Goal: Transaction & Acquisition: Book appointment/travel/reservation

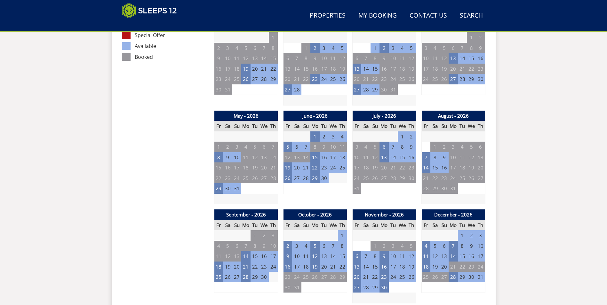
scroll to position [400, 0]
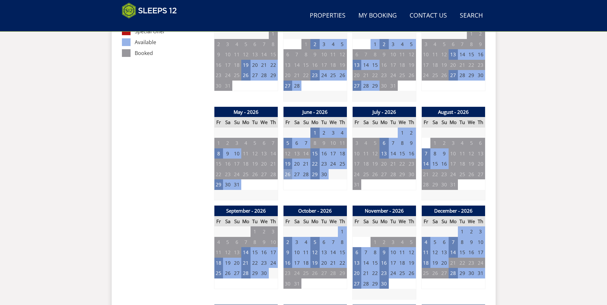
click at [290, 174] on td "26" at bounding box center [287, 174] width 9 height 11
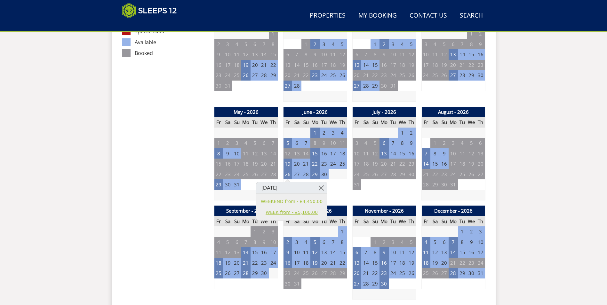
click at [288, 212] on link "WEEK from - £5,100.00" at bounding box center [292, 212] width 62 height 7
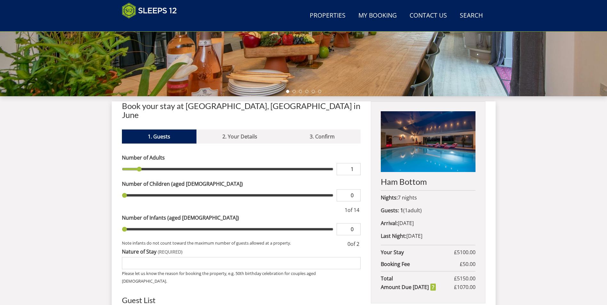
scroll to position [174, 0]
type input "2"
click at [357, 163] on input "2" at bounding box center [349, 169] width 24 height 12
type input "2"
type input "3"
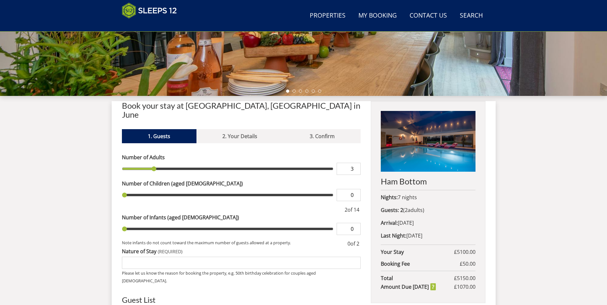
click at [357, 163] on input "3" at bounding box center [349, 169] width 24 height 12
type input "3"
type input "4"
click at [357, 163] on input "4" at bounding box center [349, 169] width 24 height 12
type input "4"
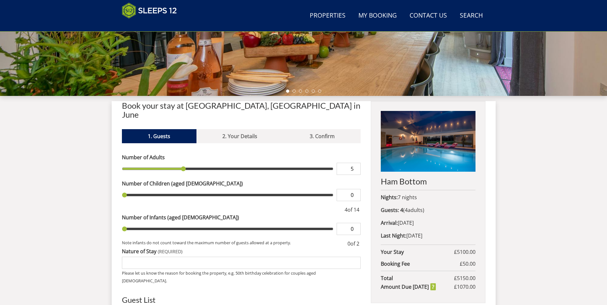
type input "5"
click at [357, 163] on input "5" at bounding box center [349, 169] width 24 height 12
type input "5"
type input "6"
click at [357, 163] on input "6" at bounding box center [349, 169] width 24 height 12
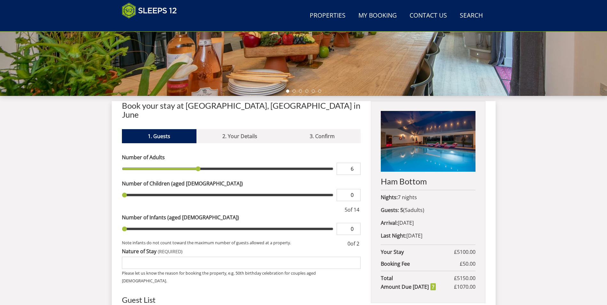
type input "6"
type input "7"
click at [357, 163] on input "7" at bounding box center [349, 169] width 24 height 12
type input "7"
type input "8"
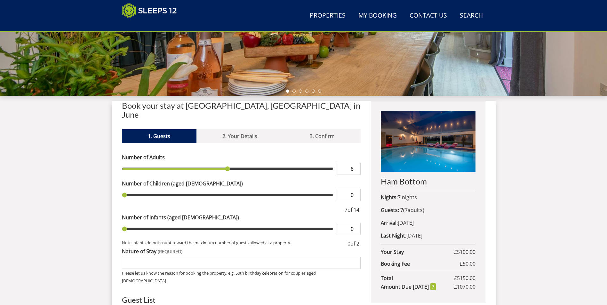
click at [357, 163] on input "8" at bounding box center [349, 169] width 24 height 12
type input "8"
type input "1"
click at [355, 189] on input "1" at bounding box center [349, 195] width 24 height 12
type input "1"
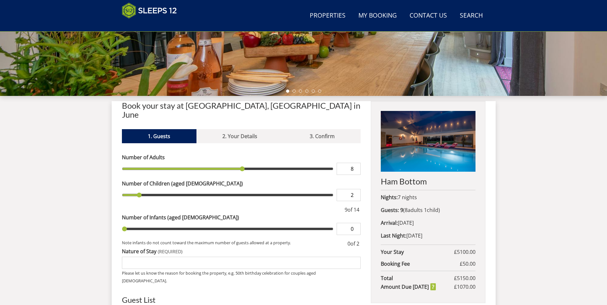
type input "2"
click at [355, 189] on input "2" at bounding box center [349, 195] width 24 height 12
type input "2"
type input "3"
click at [355, 189] on input "3" at bounding box center [349, 195] width 24 height 12
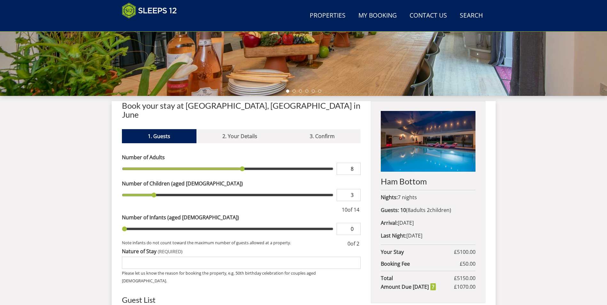
type input "3"
type input "4"
click at [355, 189] on input "4" at bounding box center [349, 195] width 24 height 12
type input "4"
type input "5"
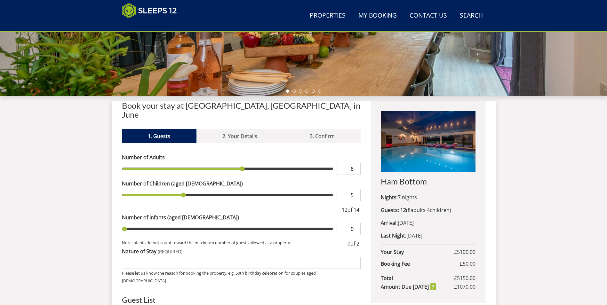
click at [355, 189] on input "5" at bounding box center [349, 195] width 24 height 12
type input "5"
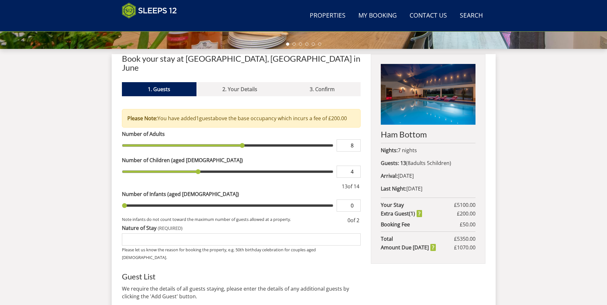
scroll to position [238, 0]
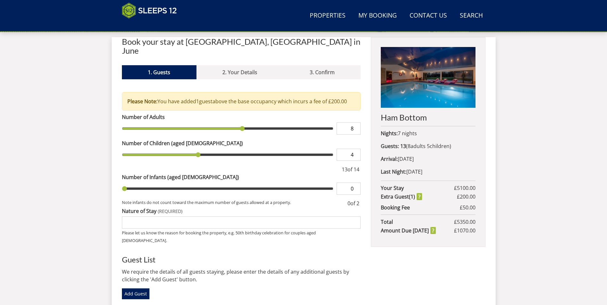
type input "4"
click at [182, 217] on input "Nature of Stay" at bounding box center [241, 223] width 239 height 12
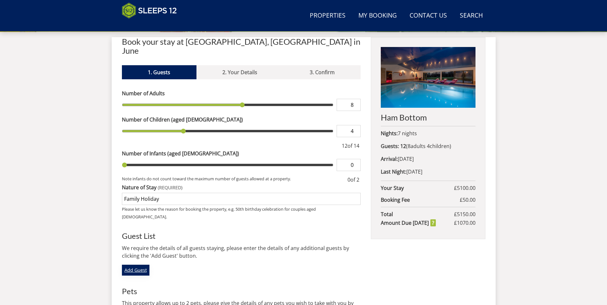
type input "Family Holiday"
click at [137, 265] on link "Add Guest" at bounding box center [136, 270] width 28 height 11
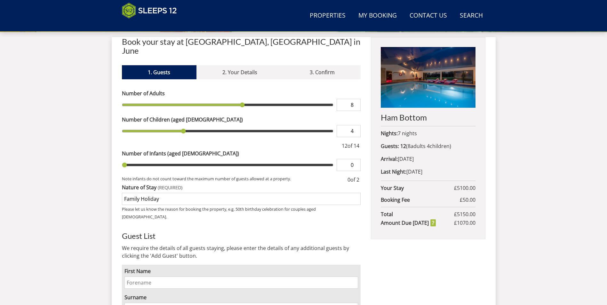
click at [148, 277] on input "First Name" at bounding box center [241, 283] width 234 height 12
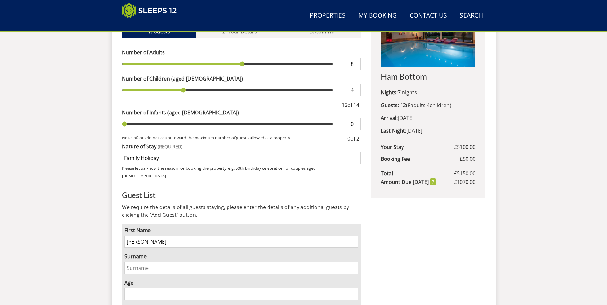
scroll to position [334, 0]
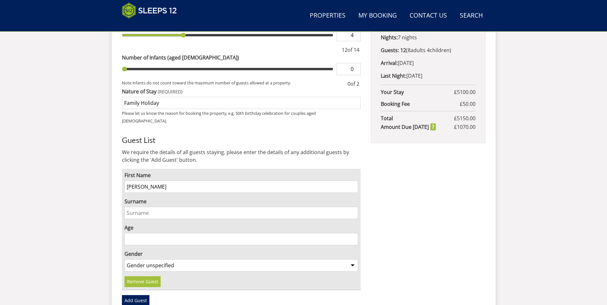
type input "Graham"
click at [172, 207] on input "Surname" at bounding box center [241, 213] width 234 height 12
type input "p"
type input "Parry"
click at [135, 233] on input "Age" at bounding box center [241, 239] width 234 height 12
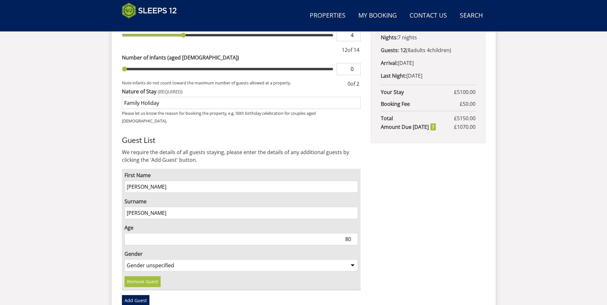
type input "80"
click at [174, 259] on select "Gender unspecified Gender male Gender female" at bounding box center [241, 265] width 234 height 12
select select "gender_female"
click at [124, 259] on select "Gender unspecified Gender male Gender female" at bounding box center [241, 265] width 234 height 12
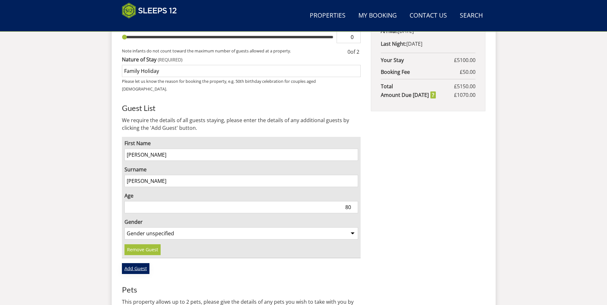
click at [143, 263] on link "Add Guest" at bounding box center [136, 268] width 28 height 11
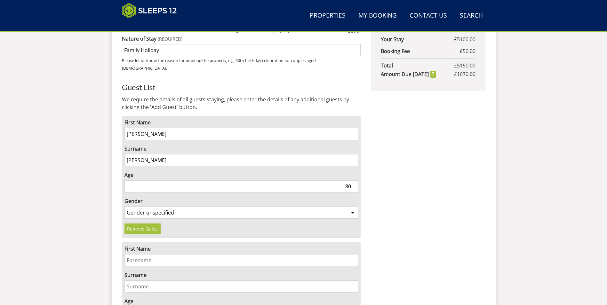
scroll to position [398, 0]
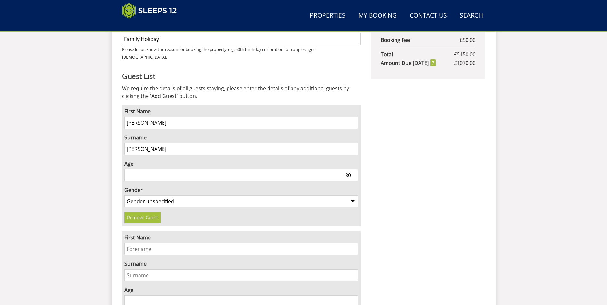
click at [151, 243] on input "First Name" at bounding box center [241, 249] width 234 height 12
type input "Carol"
click at [131, 269] on input "Surname" at bounding box center [241, 275] width 234 height 12
type input "Parry"
click at [139, 296] on input "Age" at bounding box center [241, 302] width 234 height 12
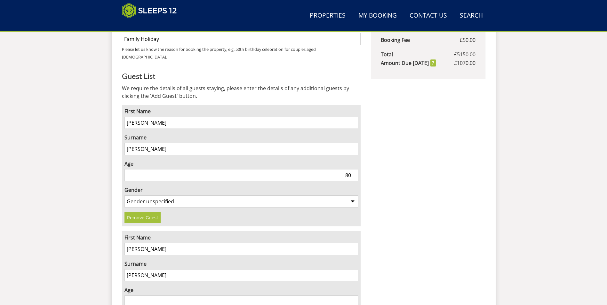
click at [139, 296] on input "Age" at bounding box center [241, 302] width 234 height 12
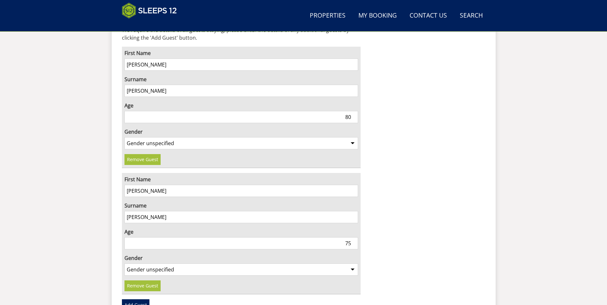
scroll to position [462, 0]
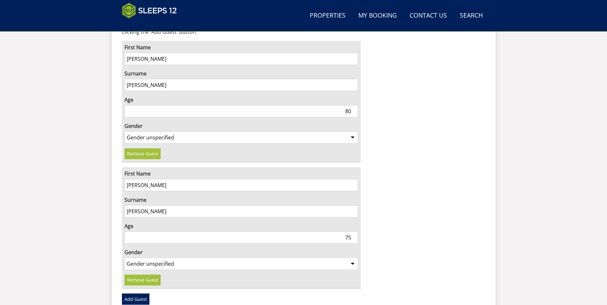
type input "75"
click at [189, 258] on select "Gender unspecified Gender male Gender female" at bounding box center [241, 264] width 234 height 12
select select "gender_female"
click at [124, 258] on select "Gender unspecified Gender male Gender female" at bounding box center [241, 264] width 234 height 12
click at [136, 294] on link "Add Guest" at bounding box center [136, 299] width 28 height 11
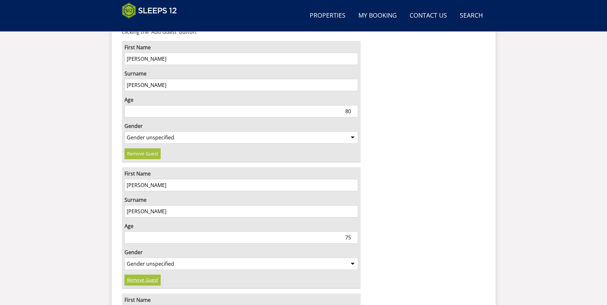
scroll to position [494, 0]
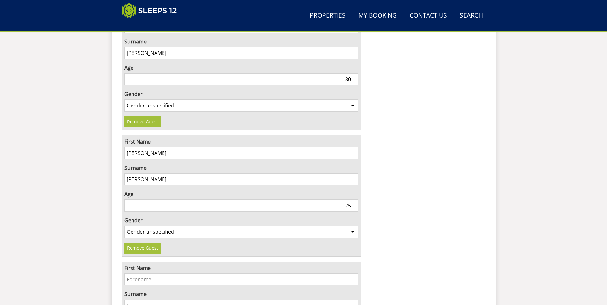
click at [163, 274] on input "First Name" at bounding box center [241, 280] width 234 height 12
type input "Gemma"
click at [141, 300] on input "Surname" at bounding box center [241, 306] width 234 height 12
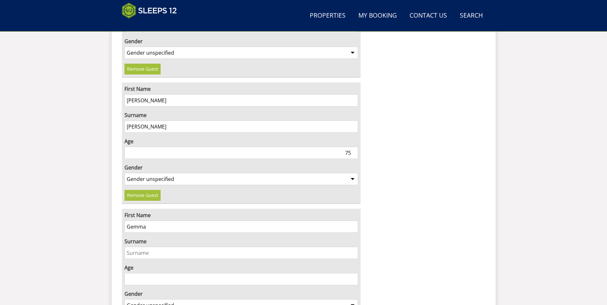
scroll to position [558, 0]
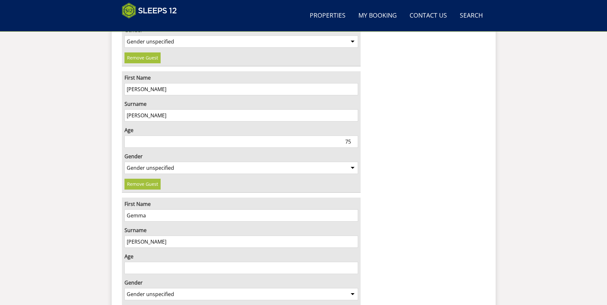
type input "Parry"
click at [263, 262] on input "Age" at bounding box center [241, 268] width 234 height 12
type input "32"
drag, startPoint x: 244, startPoint y: 275, endPoint x: 244, endPoint y: 278, distance: 3.2
click at [244, 288] on select "Gender unspecified Gender male Gender female" at bounding box center [241, 294] width 234 height 12
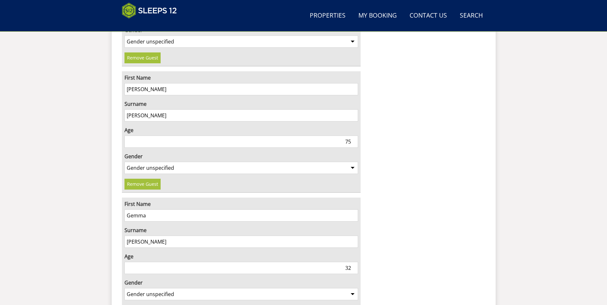
select select "gender_female"
click at [124, 288] on select "Gender unspecified Gender male Gender female" at bounding box center [241, 294] width 234 height 12
click at [420, 222] on div "Ham Bottom Nights: 7 nights Guests: 12 ( 8 adult s 4 child ren 0 infant s ) Arr…" at bounding box center [428, 71] width 114 height 709
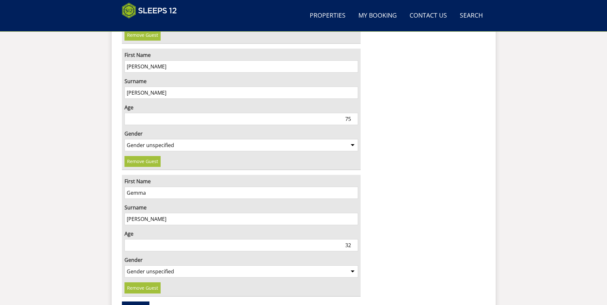
scroll to position [590, 0]
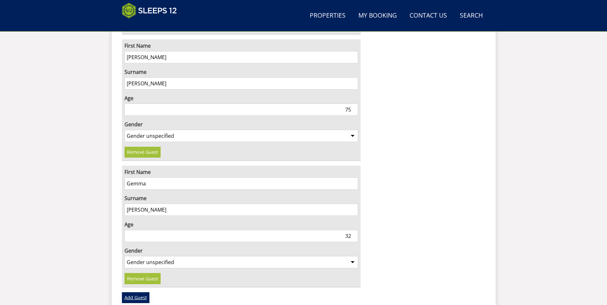
click at [134, 292] on link "Add Guest" at bounding box center [136, 297] width 28 height 11
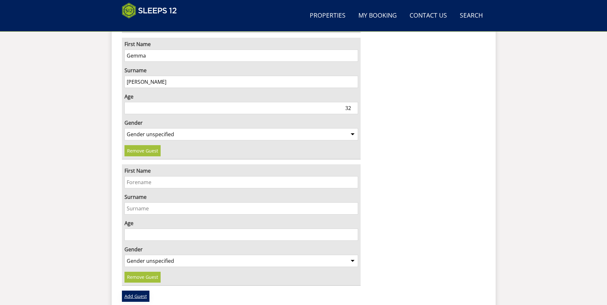
click at [138, 291] on link "Add Guest" at bounding box center [136, 296] width 28 height 11
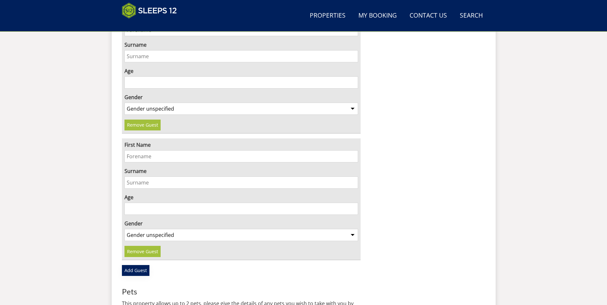
scroll to position [910, 0]
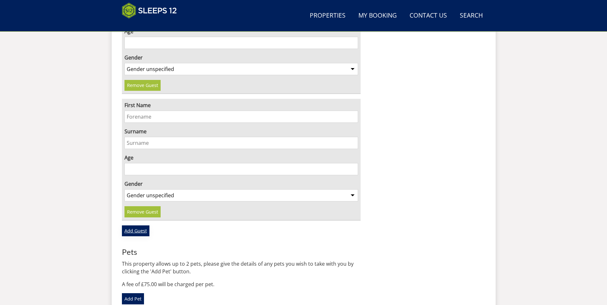
click at [138, 226] on link "Add Guest" at bounding box center [136, 231] width 28 height 11
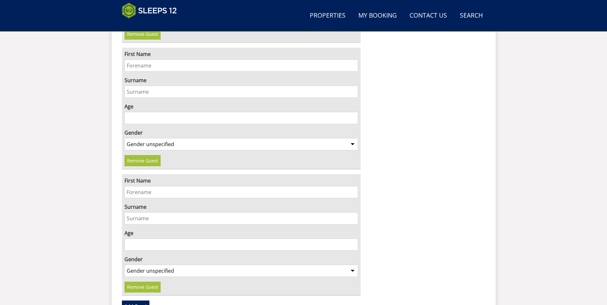
scroll to position [1070, 0]
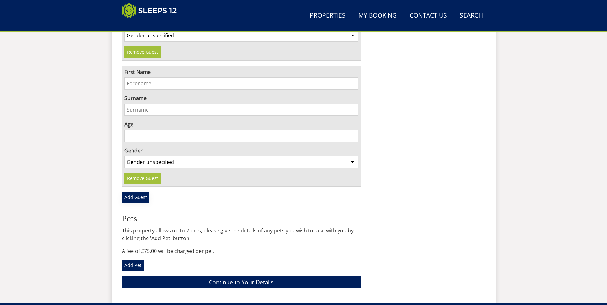
click at [141, 192] on link "Add Guest" at bounding box center [136, 197] width 28 height 11
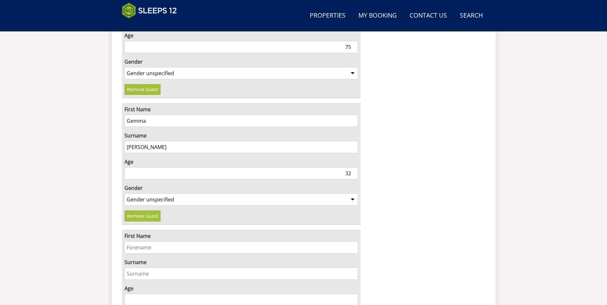
scroll to position [686, 0]
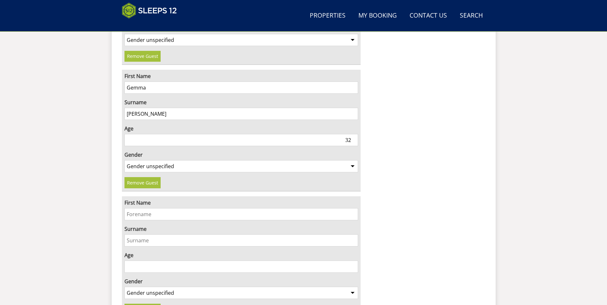
drag, startPoint x: 142, startPoint y: 197, endPoint x: 168, endPoint y: 193, distance: 25.6
click at [142, 208] on input "First Name" at bounding box center [241, 214] width 234 height 12
type input "K"
type input "Jess"
type input "Parry"
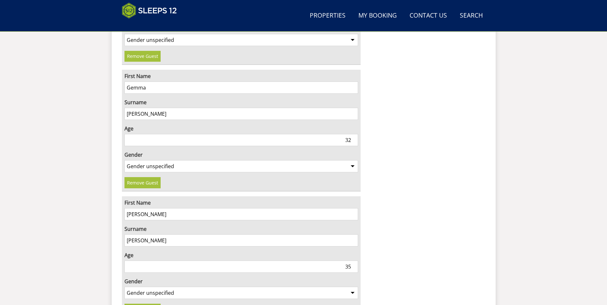
type input "35"
click at [202, 287] on select "Gender unspecified Gender male Gender female" at bounding box center [241, 293] width 234 height 12
select select "gender_male"
click at [124, 287] on select "Gender unspecified Gender male Gender female" at bounding box center [241, 293] width 234 height 12
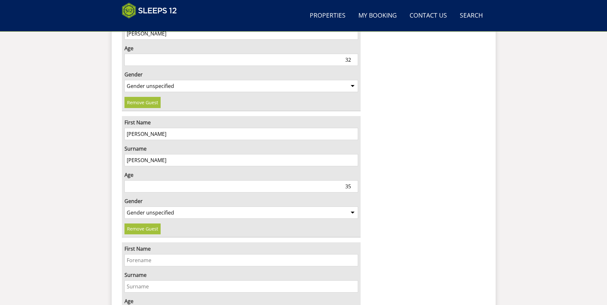
scroll to position [782, 0]
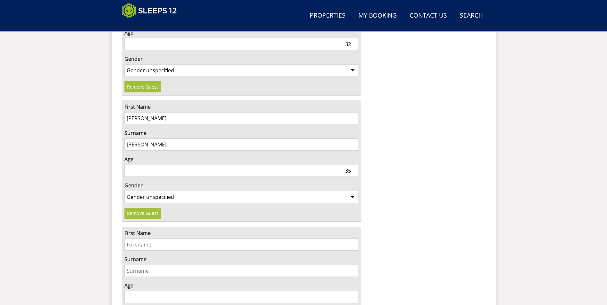
click at [161, 239] on input "First Name" at bounding box center [241, 245] width 234 height 12
type input "Courtney"
click at [293, 265] on input "Surname" at bounding box center [241, 271] width 234 height 12
type input "Parry"
click at [275, 291] on input "Age" at bounding box center [241, 297] width 234 height 12
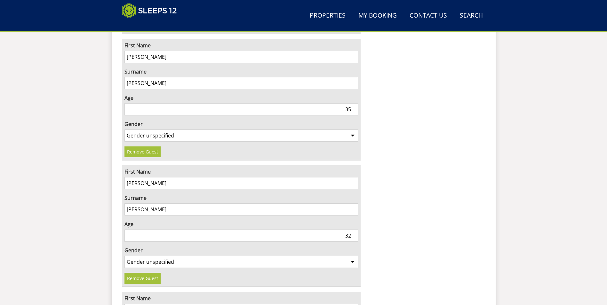
scroll to position [846, 0]
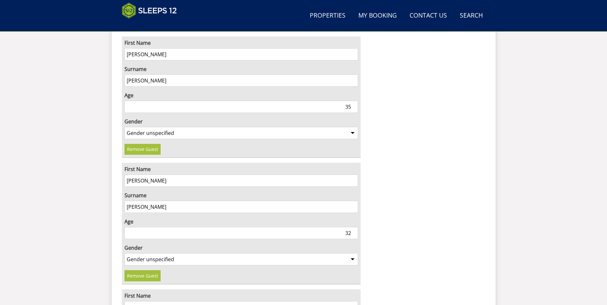
type input "32"
click at [184, 253] on select "Gender unspecified Gender male Gender female" at bounding box center [241, 259] width 234 height 12
select select "gender_female"
click at [124, 253] on select "Gender unspecified Gender male Gender female" at bounding box center [241, 259] width 234 height 12
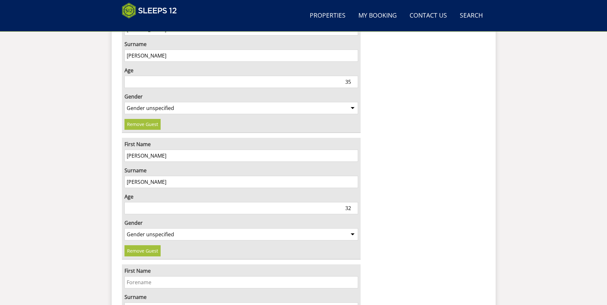
scroll to position [878, 0]
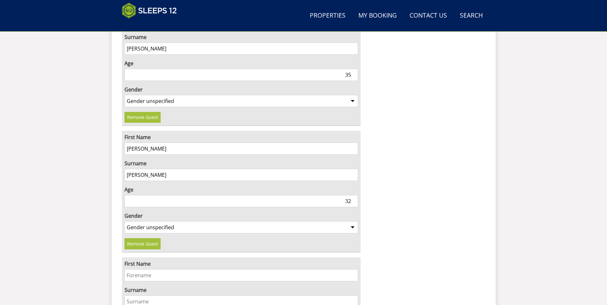
click at [164, 269] on input "First Name" at bounding box center [241, 275] width 234 height 12
type input "Ella"
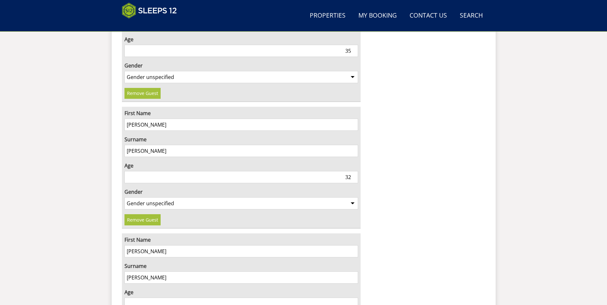
scroll to position [942, 0]
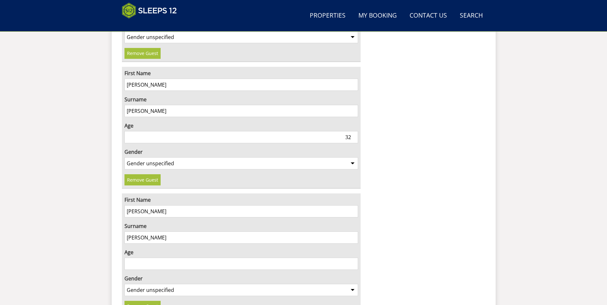
type input "Parry"
click at [164, 258] on input "Age" at bounding box center [241, 264] width 234 height 12
type input "7"
click at [147, 284] on select "Gender unspecified Gender male Gender female" at bounding box center [241, 290] width 234 height 12
select select "gender_female"
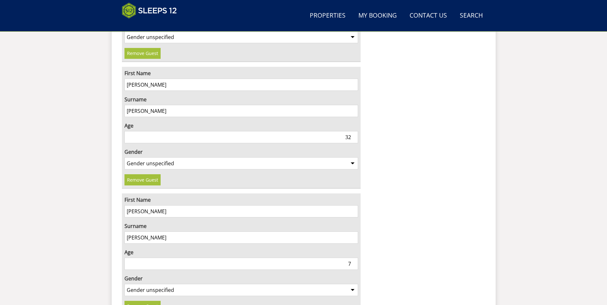
click at [124, 284] on select "Gender unspecified Gender male Gender female" at bounding box center [241, 290] width 234 height 12
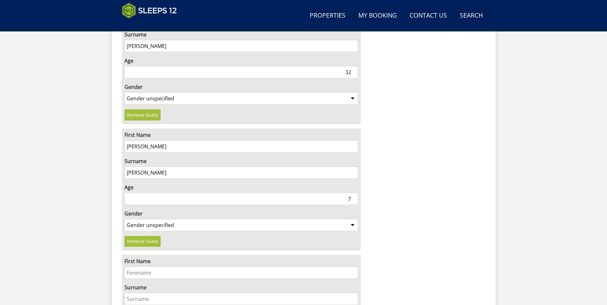
scroll to position [1038, 0]
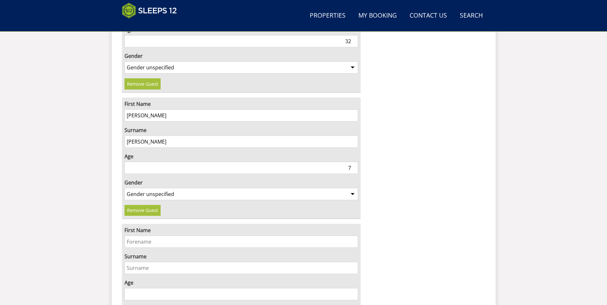
click at [138, 236] on input "First Name" at bounding box center [241, 242] width 234 height 12
type input "Tommy"
type input "Parry"
click at [169, 288] on input "Age" at bounding box center [241, 294] width 234 height 12
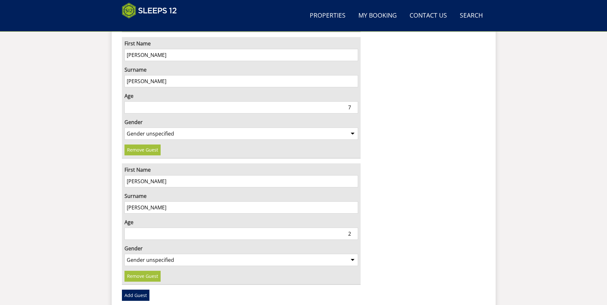
scroll to position [1102, 0]
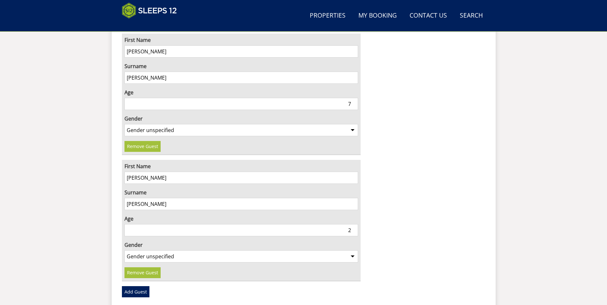
type input "2"
click at [136, 251] on select "Gender unspecified Gender male Gender female" at bounding box center [241, 257] width 234 height 12
select select "gender_male"
click at [124, 251] on select "Gender unspecified Gender male Gender female" at bounding box center [241, 257] width 234 height 12
click at [145, 286] on link "Add Guest" at bounding box center [136, 291] width 28 height 11
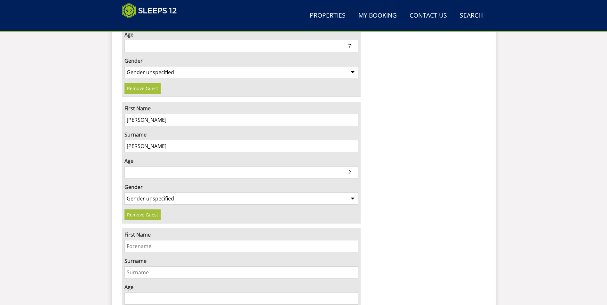
scroll to position [1166, 0]
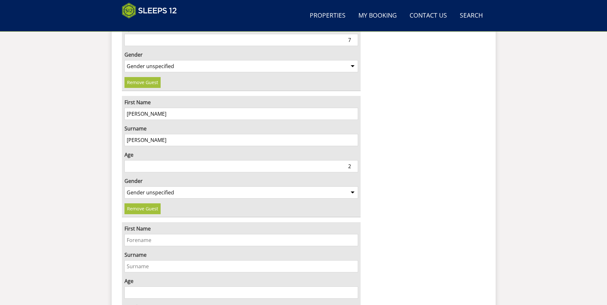
click at [149, 234] on input "First Name" at bounding box center [241, 240] width 234 height 12
type input "Cleo"
type input "Parry"
click at [202, 287] on input "Age" at bounding box center [241, 293] width 234 height 12
click at [201, 287] on input "Age" at bounding box center [241, 293] width 234 height 12
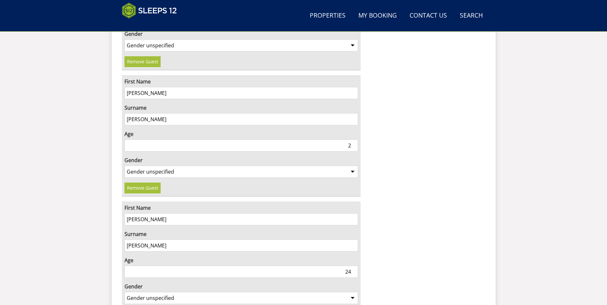
scroll to position [1198, 0]
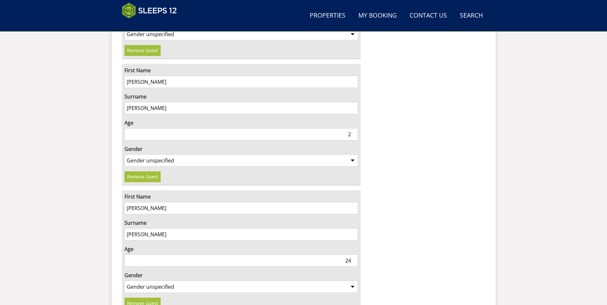
type input "24"
click at [158, 281] on select "Gender unspecified Gender male Gender female" at bounding box center [241, 287] width 234 height 12
select select "gender_female"
click at [124, 281] on select "Gender unspecified Gender male Gender female" at bounding box center [241, 287] width 234 height 12
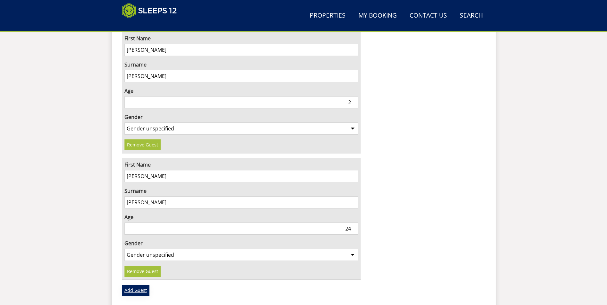
click at [142, 285] on link "Add Guest" at bounding box center [136, 290] width 28 height 11
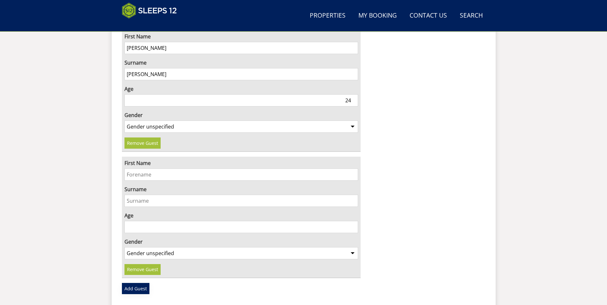
scroll to position [1358, 0]
click at [141, 169] on input "First Name" at bounding box center [241, 175] width 234 height 12
type input "Jaxon"
click at [154, 195] on input "Surname" at bounding box center [241, 201] width 234 height 12
type input "Wadley"
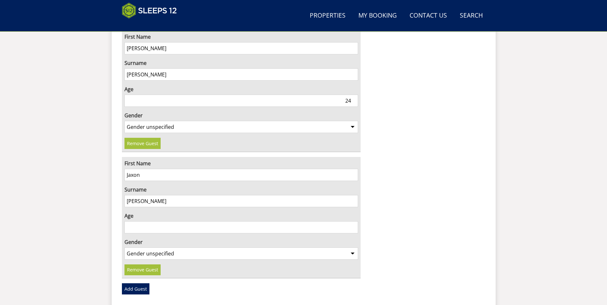
click at [165, 221] on input "Age" at bounding box center [241, 227] width 234 height 12
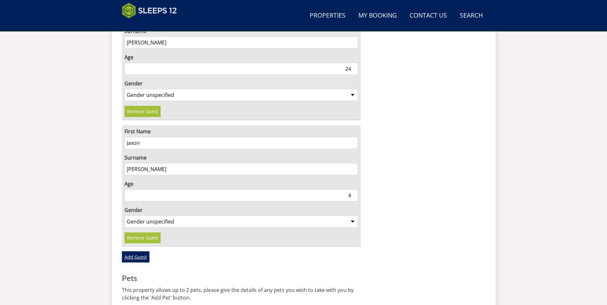
type input "4"
click at [143, 251] on link "Add Guest" at bounding box center [136, 256] width 28 height 11
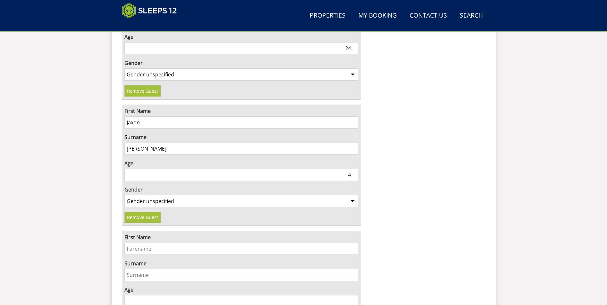
scroll to position [1454, 0]
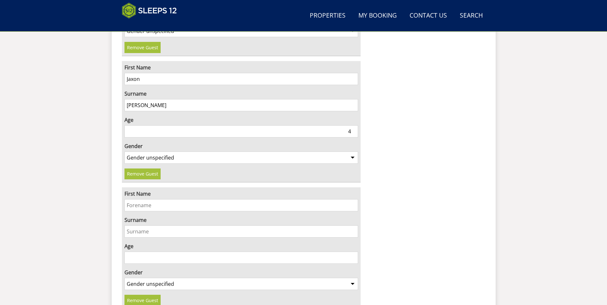
drag, startPoint x: 156, startPoint y: 182, endPoint x: 156, endPoint y: 186, distance: 4.5
click at [156, 190] on div "First Name" at bounding box center [241, 200] width 234 height 21
click at [156, 199] on input "First Name" at bounding box center [241, 205] width 234 height 12
type input "Rhianna"
click at [156, 226] on input "Surname" at bounding box center [241, 232] width 234 height 12
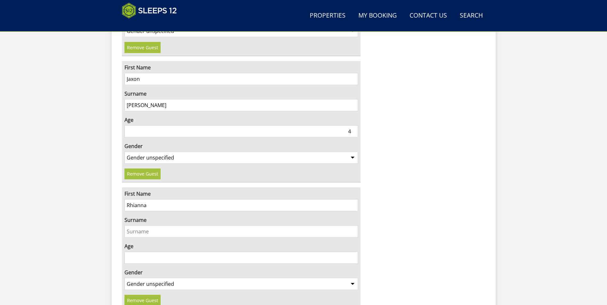
type input "P"
click at [139, 252] on input "Age" at bounding box center [241, 258] width 234 height 12
click at [134, 226] on input "Lipiatt" at bounding box center [241, 232] width 234 height 12
type input "Lippiatt"
click at [153, 252] on input "Age" at bounding box center [241, 258] width 234 height 12
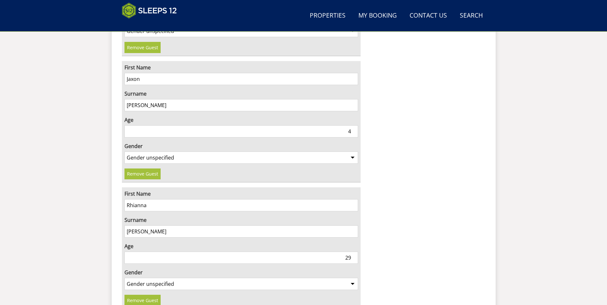
type input "29"
click at [153, 278] on select "Gender unspecified Gender male Gender female" at bounding box center [241, 284] width 234 height 12
select select "gender_female"
click at [124, 278] on select "Gender unspecified Gender male Gender female" at bounding box center [241, 284] width 234 height 12
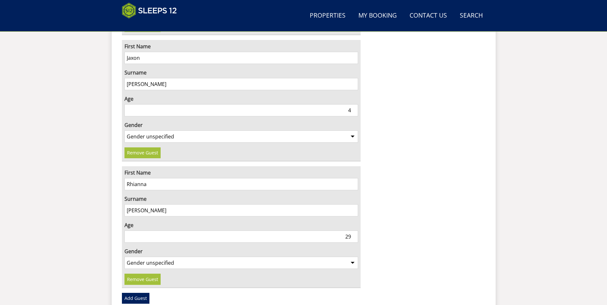
scroll to position [1486, 0]
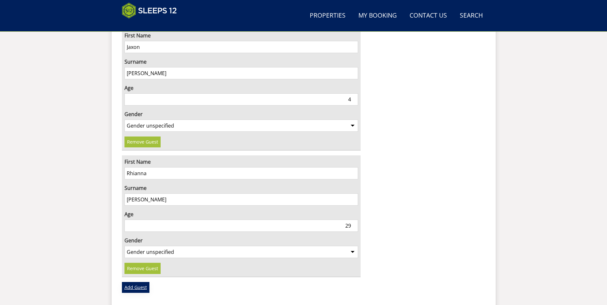
click at [143, 282] on link "Add Guest" at bounding box center [136, 287] width 28 height 11
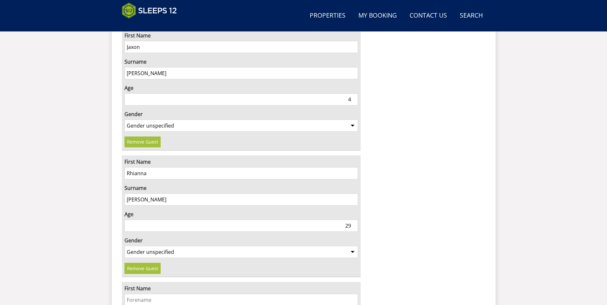
scroll to position [1518, 0]
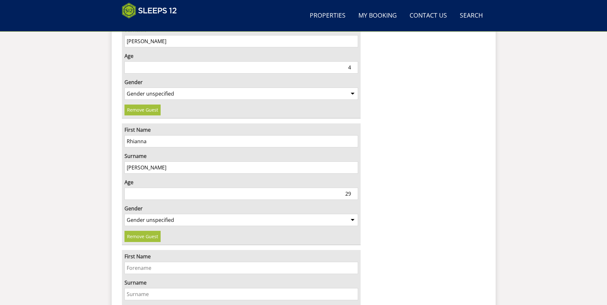
click at [159, 262] on input "First Name" at bounding box center [241, 268] width 234 height 12
type input "Greg"
click at [153, 288] on input "Surname" at bounding box center [241, 294] width 234 height 12
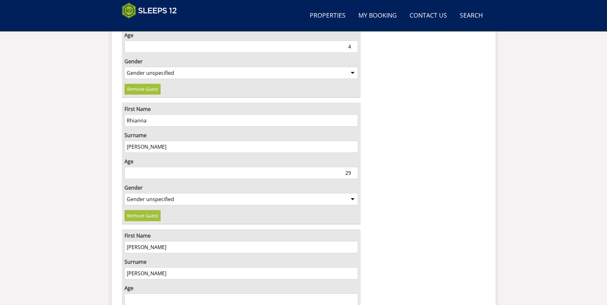
scroll to position [1550, 0]
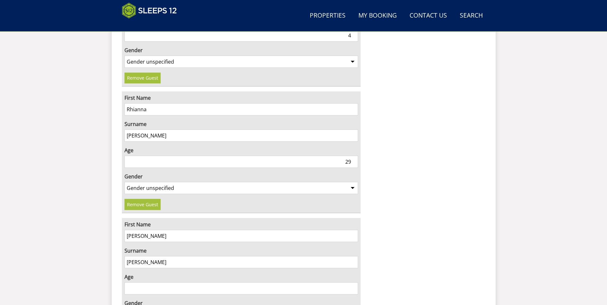
type input "Lippiatt"
click at [165, 283] on input "Age" at bounding box center [241, 289] width 234 height 12
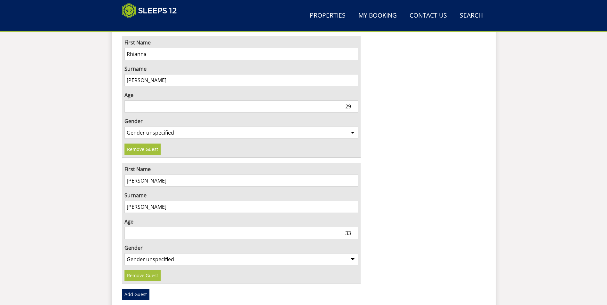
scroll to position [1614, 0]
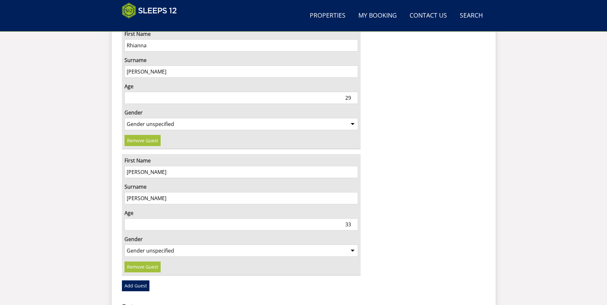
type input "33"
click at [182, 245] on select "Gender unspecified Gender male Gender female" at bounding box center [241, 251] width 234 height 12
select select "gender_male"
click at [124, 245] on select "Gender unspecified Gender male Gender female" at bounding box center [241, 251] width 234 height 12
click at [138, 281] on link "Add Guest" at bounding box center [136, 286] width 28 height 11
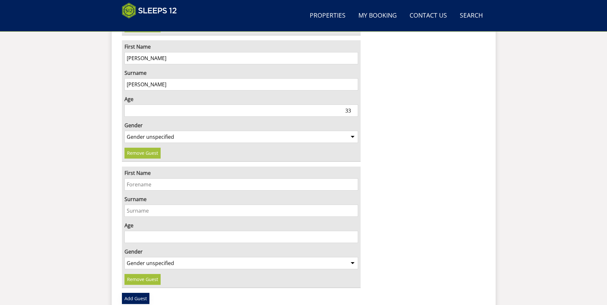
scroll to position [1742, 0]
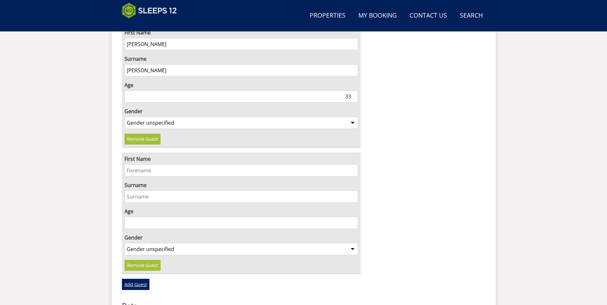
click at [137, 279] on link "Add Guest" at bounding box center [136, 284] width 28 height 11
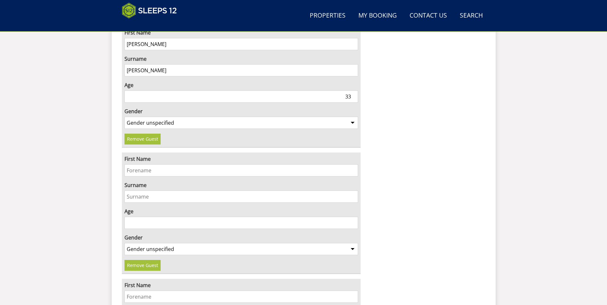
click at [144, 162] on div "First Name Surname Age Gender Gender unspecified Gender male Gender female Remo…" at bounding box center [241, 214] width 239 height 122
click at [144, 164] on input "First Name" at bounding box center [241, 170] width 234 height 12
type input "Grace"
type input "Lippiatt"
click at [163, 217] on input "Age" at bounding box center [241, 223] width 234 height 12
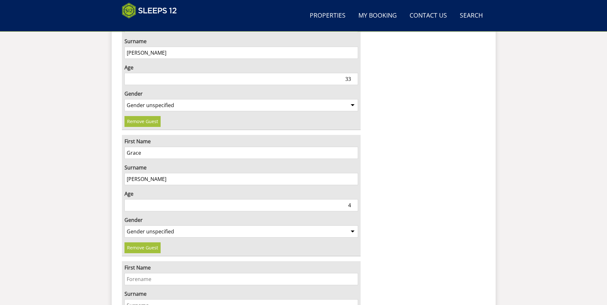
scroll to position [1774, 0]
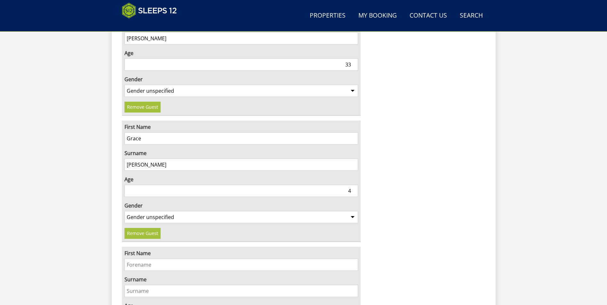
type input "4"
click at [185, 211] on select "Gender unspecified Gender male Gender female" at bounding box center [241, 217] width 234 height 12
select select "gender_female"
click at [124, 211] on select "Gender unspecified Gender male Gender female" at bounding box center [241, 217] width 234 height 12
click at [164, 259] on input "First Name" at bounding box center [241, 265] width 234 height 12
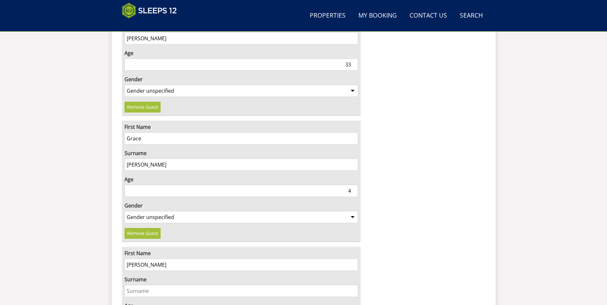
type input "Rory"
click at [182, 285] on input "Surname" at bounding box center [241, 291] width 234 height 12
type input ":"
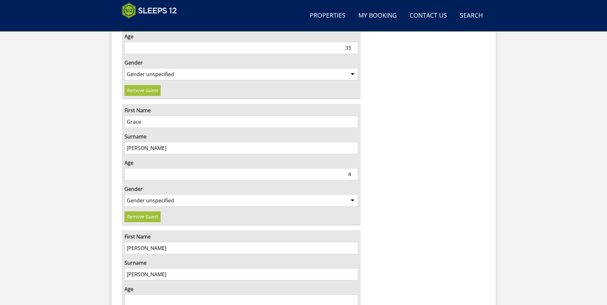
scroll to position [1806, 0]
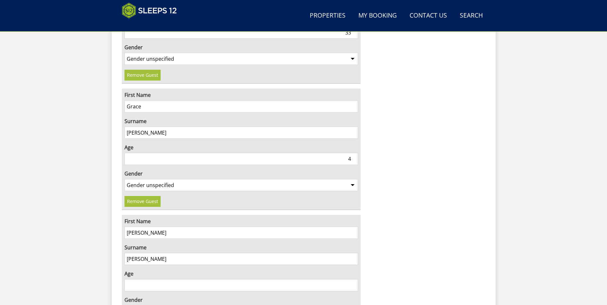
type input "Lippiatt"
click at [164, 279] on input "Age" at bounding box center [241, 285] width 234 height 12
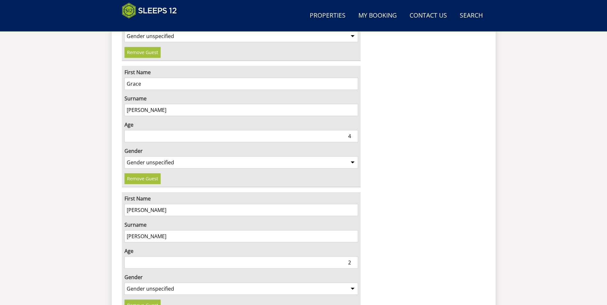
scroll to position [1902, 0]
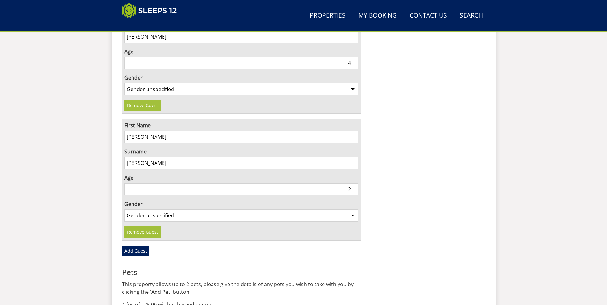
type input "2"
click at [151, 210] on select "Gender unspecified Gender male Gender female" at bounding box center [241, 216] width 234 height 12
click at [124, 210] on select "Gender unspecified Gender male Gender female" at bounding box center [241, 216] width 234 height 12
click at [168, 210] on select "Gender unspecified Gender male Gender female" at bounding box center [241, 216] width 234 height 12
select select "gender_male"
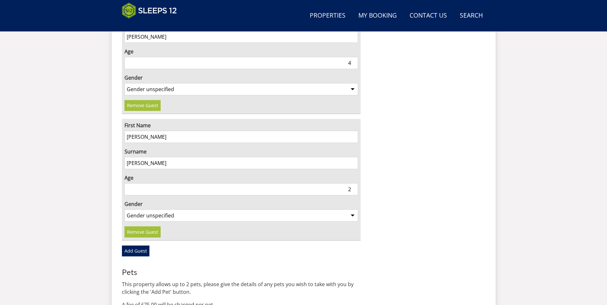
click at [124, 210] on select "Gender unspecified Gender male Gender female" at bounding box center [241, 216] width 234 height 12
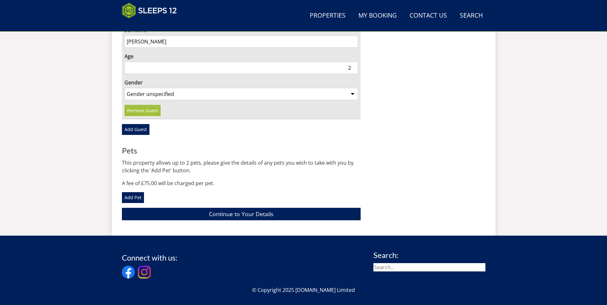
scroll to position [2030, 0]
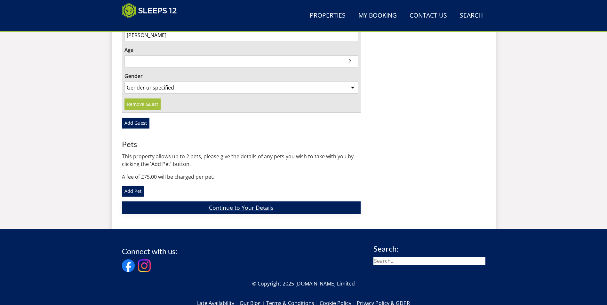
click at [281, 202] on link "Continue to Your Details" at bounding box center [241, 208] width 239 height 12
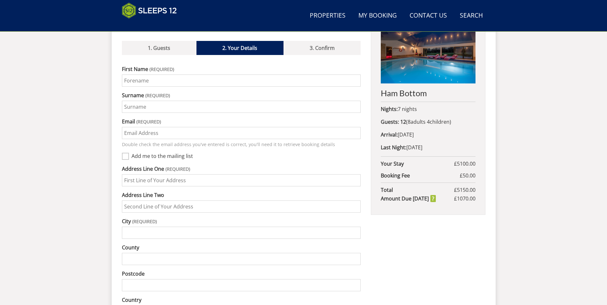
scroll to position [243, 0]
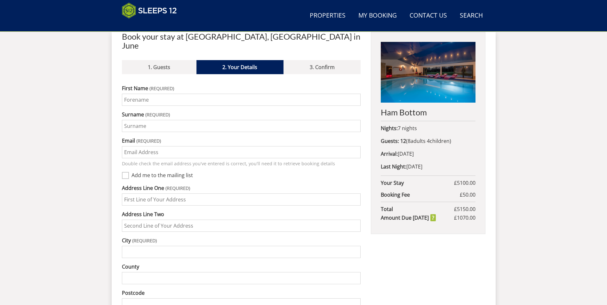
click at [161, 94] on input "First Name" at bounding box center [241, 100] width 239 height 12
type input "Graham"
click at [164, 120] on input "Surname" at bounding box center [241, 126] width 239 height 12
click at [153, 120] on input "pARRY" at bounding box center [241, 126] width 239 height 12
type input "p"
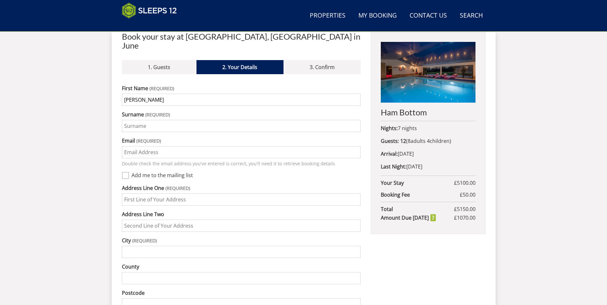
type input "p"
type input "Parry"
click at [131, 146] on input "Email" at bounding box center [241, 152] width 239 height 12
type input "gparry9419@aol.com"
click at [128, 194] on input "Address Line One" at bounding box center [241, 200] width 239 height 12
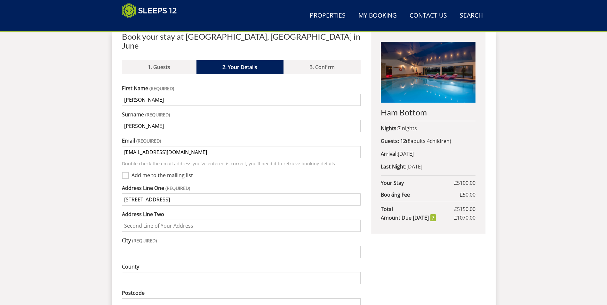
type input "7 Oxford Terrace"
click at [128, 220] on input "Address Line Two" at bounding box center [241, 226] width 239 height 12
type input "Forgeside"
click at [132, 246] on input "City" at bounding box center [241, 252] width 239 height 12
type input "B"
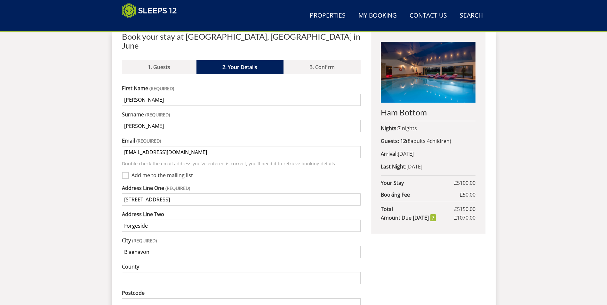
type input "Blaenavon"
click at [128, 272] on input "County" at bounding box center [241, 278] width 239 height 12
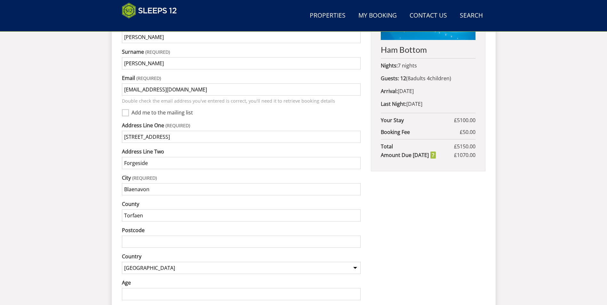
scroll to position [307, 0]
type input "Torfaen"
click at [155, 236] on input "Postcode" at bounding box center [241, 241] width 239 height 12
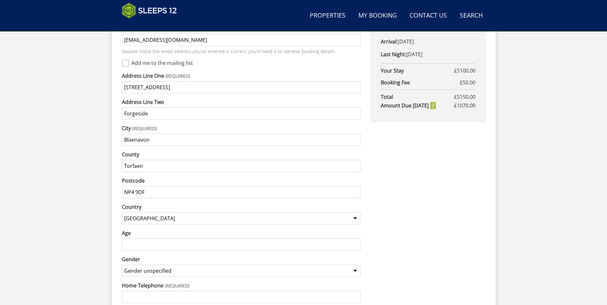
scroll to position [371, 0]
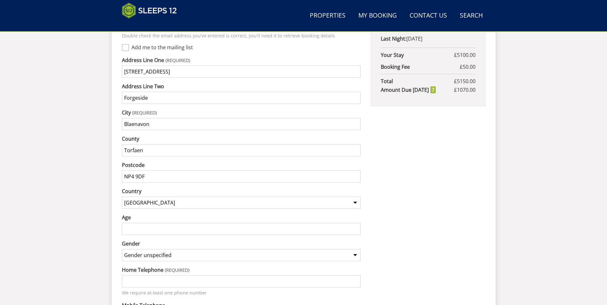
type input "NP4 9DF"
click at [154, 223] on input "Age" at bounding box center [241, 229] width 239 height 12
type input "80"
click at [183, 249] on select "Gender unspecified Gender male Gender female" at bounding box center [241, 255] width 239 height 12
select select "gender_male"
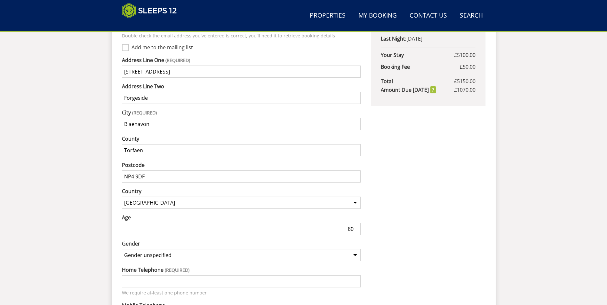
click at [122, 249] on select "Gender unspecified Gender male Gender female" at bounding box center [241, 255] width 239 height 12
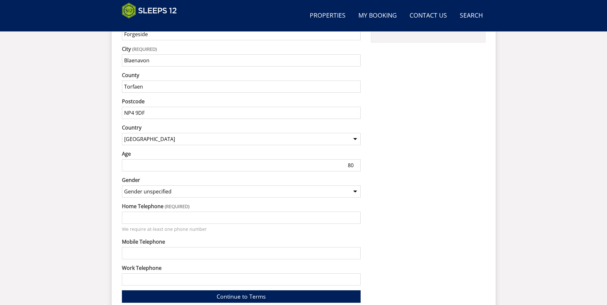
scroll to position [435, 0]
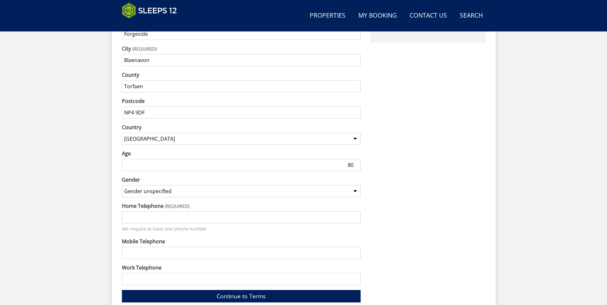
click at [145, 212] on input "Home Telephone" at bounding box center [241, 218] width 239 height 12
type input "07903812045"
click at [124, 247] on input "Mobile Telephone" at bounding box center [241, 253] width 239 height 12
type input "07903812045"
click at [129, 273] on input "Work Telephone" at bounding box center [241, 279] width 239 height 12
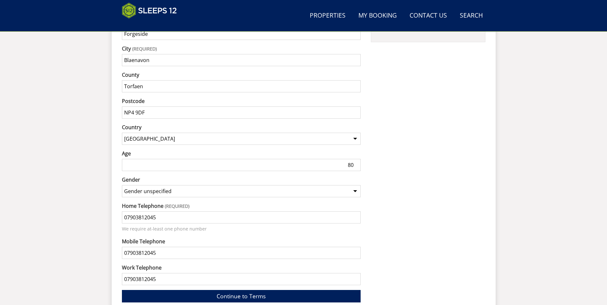
type input "07903812045"
click at [410, 248] on div "Ham Bottom Nights: 7 nights Guests: 12 ( 8 adult s 4 child ren 0 infant s ) Arr…" at bounding box center [428, 74] width 114 height 468
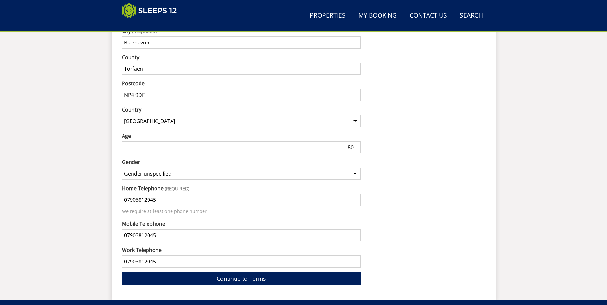
scroll to position [467, 0]
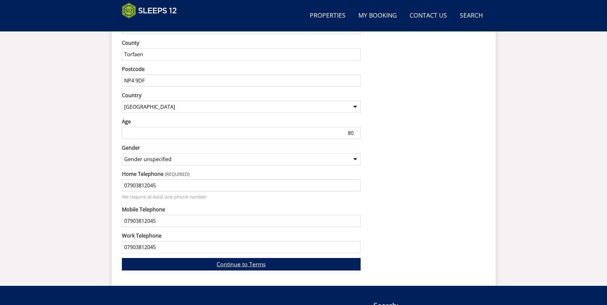
click at [199, 259] on link "Continue to Terms" at bounding box center [241, 264] width 239 height 12
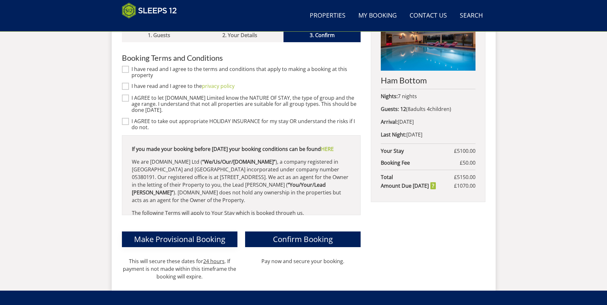
scroll to position [179, 0]
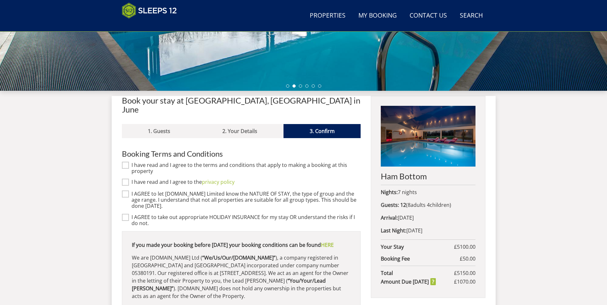
click at [128, 162] on input "I have read and I agree to the terms and conditions that apply to making a book…" at bounding box center [125, 165] width 7 height 7
checkbox input "true"
click at [126, 179] on input "I have read and I agree to the privacy policy" at bounding box center [125, 182] width 7 height 7
checkbox input "true"
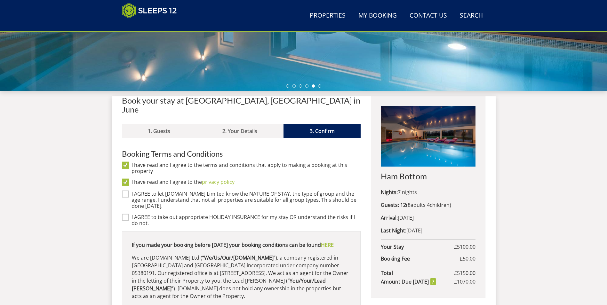
click at [126, 191] on input "I AGREE to let Sleeps12.com Limited know the NATURE OF STAY, the type of group …" at bounding box center [125, 194] width 7 height 7
checkbox input "true"
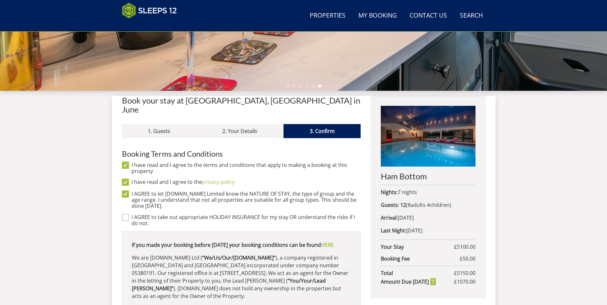
click at [124, 204] on div "I AGREE to let Sleeps12.com Limited know the NATURE OF STAY, the type of group …" at bounding box center [241, 209] width 239 height 36
click at [124, 214] on input "I AGREE to take out appropriate HOLIDAY INSURANCE for my stay OR understand the…" at bounding box center [125, 217] width 7 height 7
checkbox input "true"
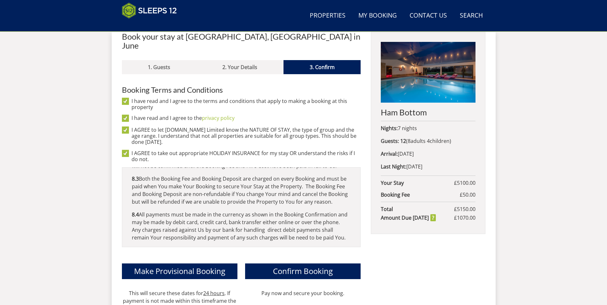
scroll to position [1871, 0]
click at [360, 227] on div "If you made your booking before 2nd April 2024 your booking conditions can be f…" at bounding box center [241, 207] width 239 height 80
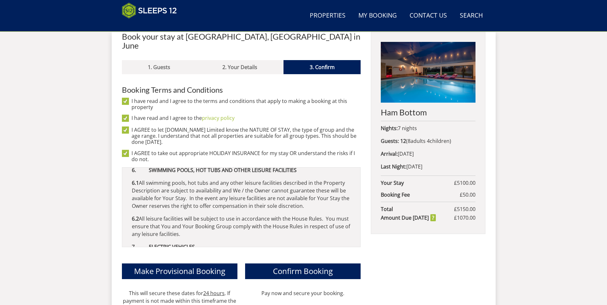
scroll to position [1640, 0]
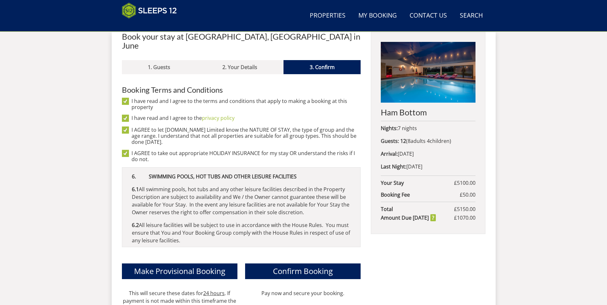
click at [360, 231] on div "If you made your booking before 2nd April 2024 your booking conditions can be f…" at bounding box center [241, 207] width 239 height 80
click at [360, 230] on div "If you made your booking before 2nd April 2024 your booking conditions can be f…" at bounding box center [241, 207] width 239 height 80
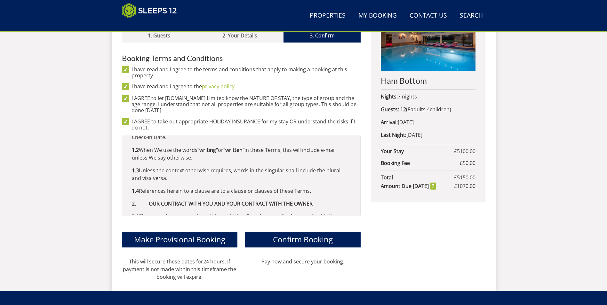
scroll to position [275, 0]
click at [325, 236] on span "Confirm Booking" at bounding box center [303, 239] width 60 height 11
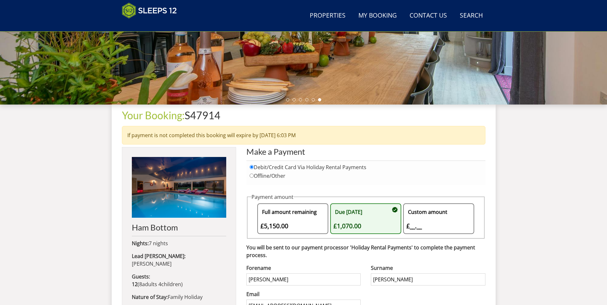
scroll to position [165, 0]
click at [155, 281] on span "8 adult s" at bounding box center [148, 284] width 18 height 7
click at [96, 255] on div "Search Menu Properties My Booking Contact Us 01823 665500 Search Check Availabi…" at bounding box center [303, 165] width 607 height 632
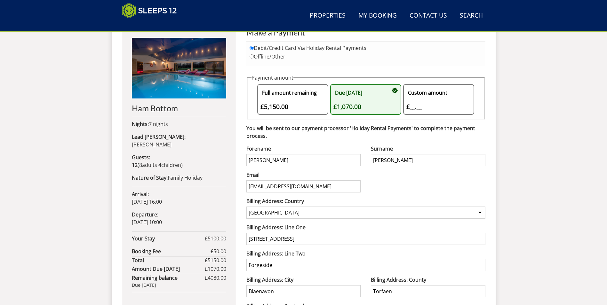
scroll to position [357, 0]
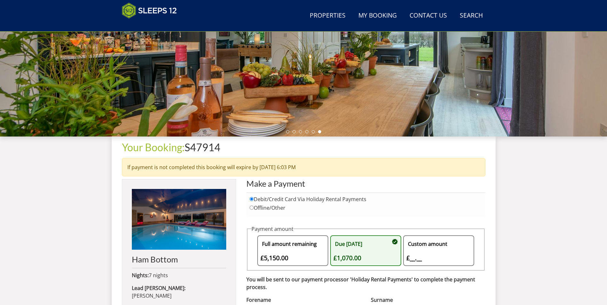
scroll to position [133, 0]
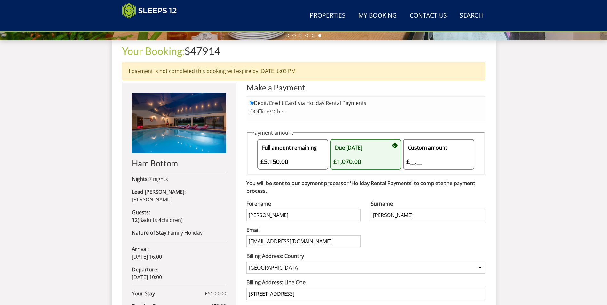
scroll to position [229, 0]
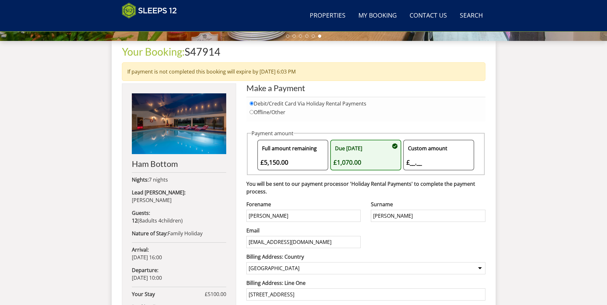
click at [172, 197] on span "Graham Parry" at bounding box center [152, 200] width 40 height 7
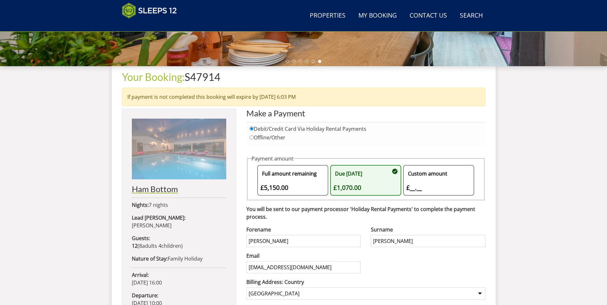
scroll to position [165, 0]
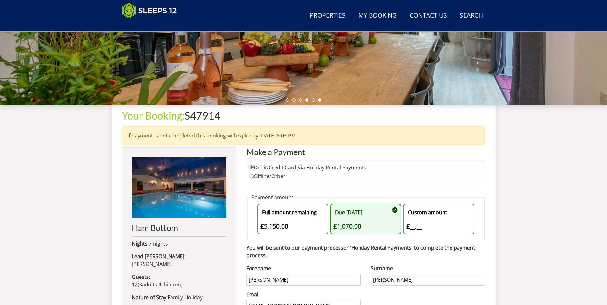
click at [307, 101] on li at bounding box center [306, 100] width 3 height 3
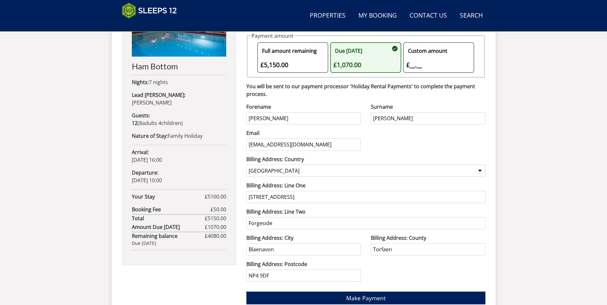
scroll to position [357, 0]
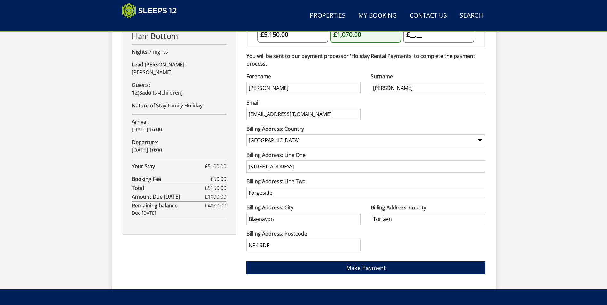
click at [183, 214] on div "Ham Bottom Nights: 7 nights Lead Booker: Graham Parry Guests: 12 ( 8 adult s 4 …" at bounding box center [179, 95] width 114 height 279
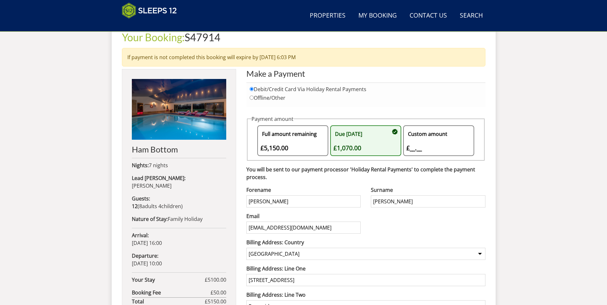
scroll to position [165, 0]
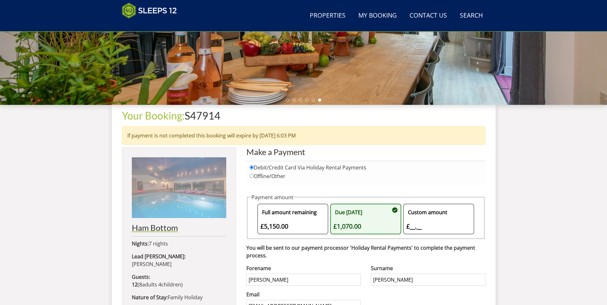
click at [179, 200] on img at bounding box center [179, 187] width 94 height 61
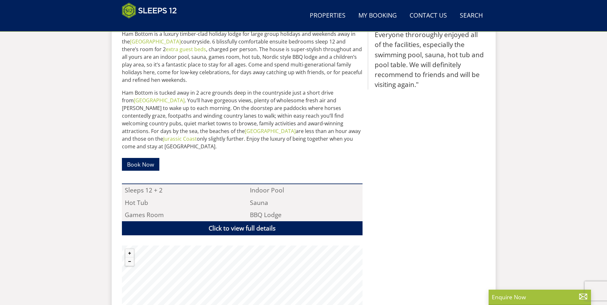
scroll to position [320, 0]
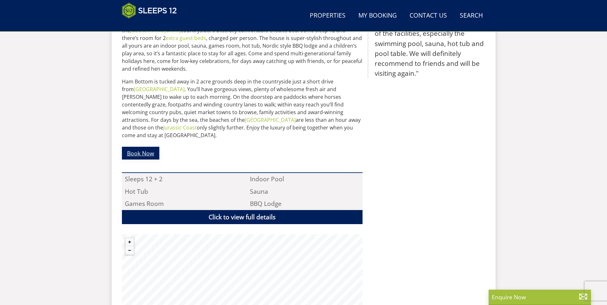
click at [141, 147] on link "Book Now" at bounding box center [140, 153] width 37 height 12
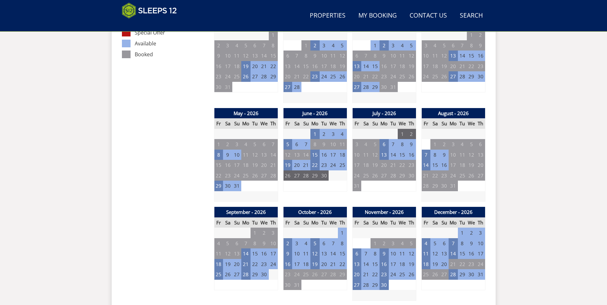
scroll to position [399, 0]
click at [289, 178] on td "26" at bounding box center [287, 175] width 9 height 11
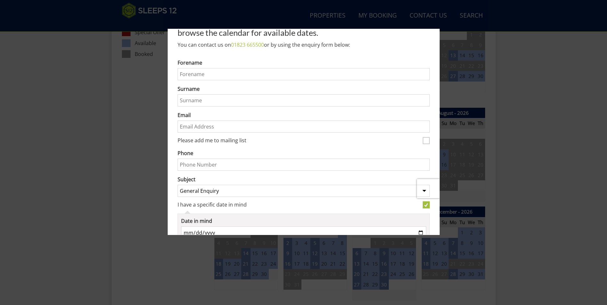
scroll to position [132, 0]
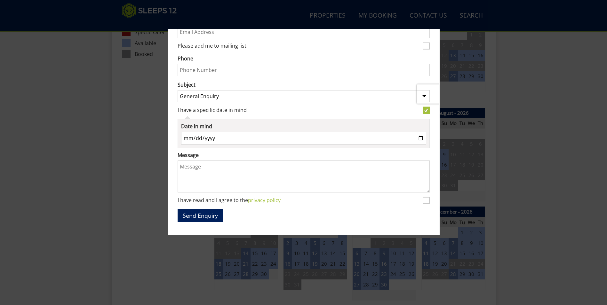
click at [129, 247] on div at bounding box center [303, 152] width 607 height 305
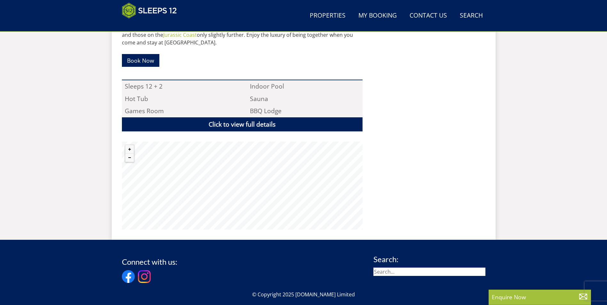
scroll to position [416, 0]
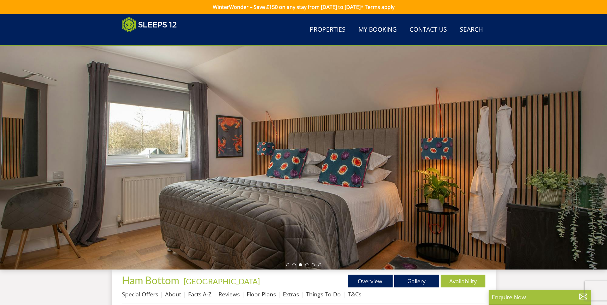
scroll to position [374, 0]
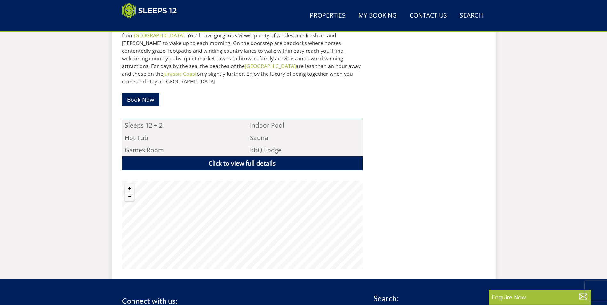
scroll to position [400, 0]
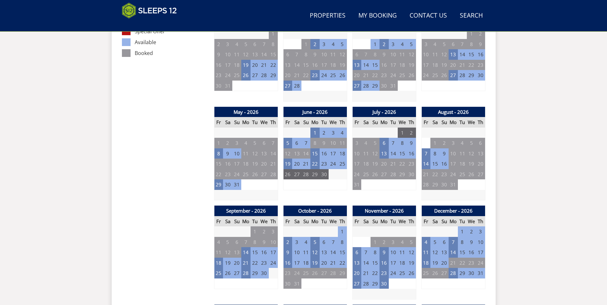
click at [288, 176] on td "26" at bounding box center [287, 174] width 9 height 11
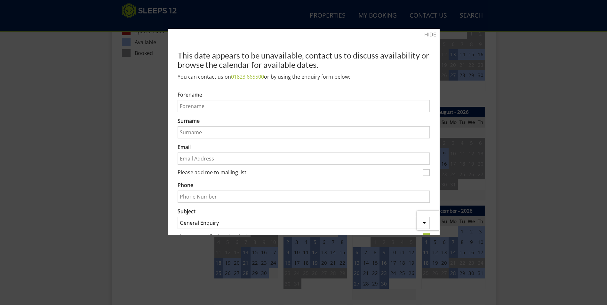
click at [429, 31] on link "HIDE" at bounding box center [430, 35] width 12 height 8
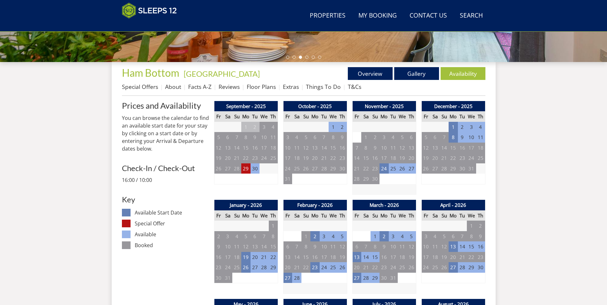
scroll to position [208, 0]
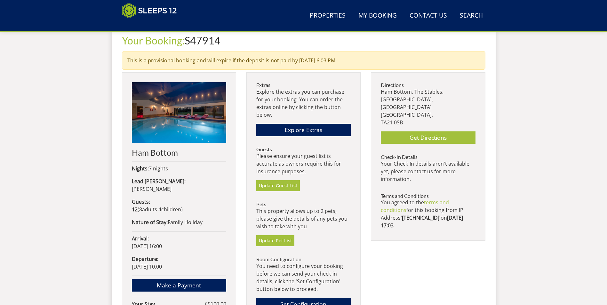
scroll to position [238, 0]
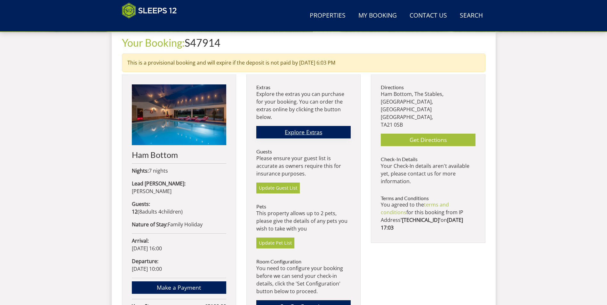
click at [288, 133] on link "Explore Extras" at bounding box center [303, 132] width 94 height 12
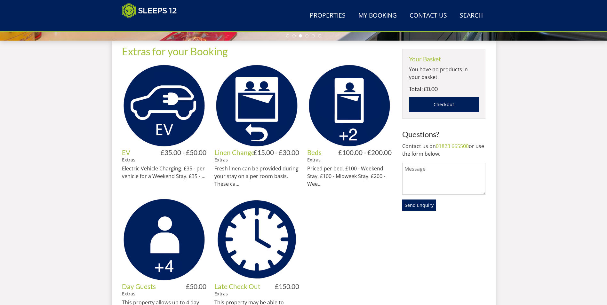
scroll to position [198, 0]
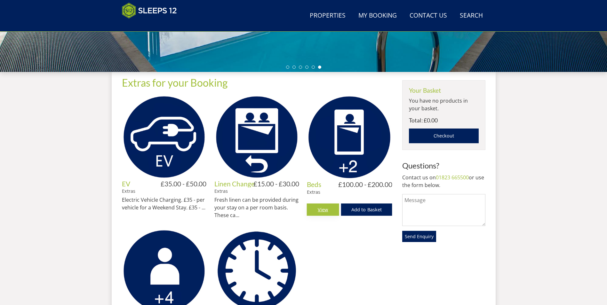
click at [333, 212] on link "View" at bounding box center [323, 210] width 32 height 12
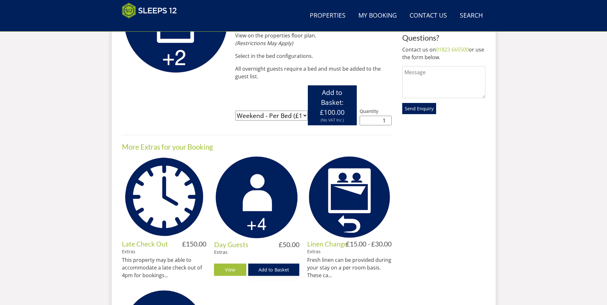
scroll to position [166, 0]
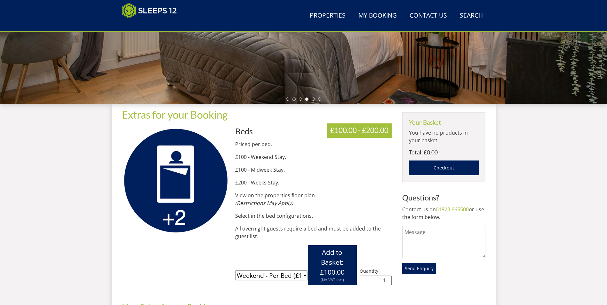
click at [283, 277] on select "Please select a variation Weekend - Per Bed (£100.00) Midweek - Per Bed (£100.0…" at bounding box center [271, 276] width 73 height 10
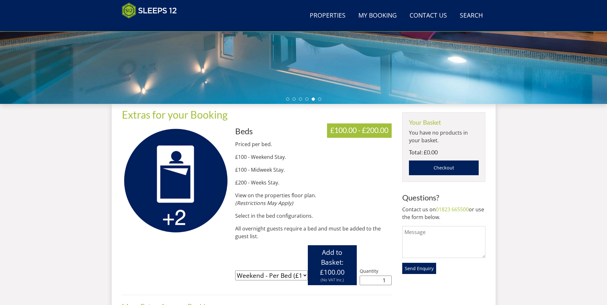
click at [283, 277] on select "Please select a variation Weekend - Per Bed (£100.00) Midweek - Per Bed (£100.0…" at bounding box center [271, 276] width 73 height 10
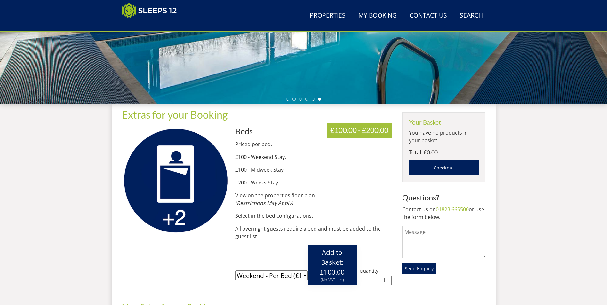
click at [327, 254] on span "Add to Basket: £100.00" at bounding box center [332, 262] width 25 height 29
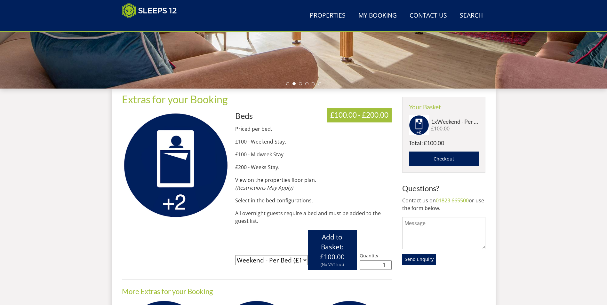
scroll to position [166, 0]
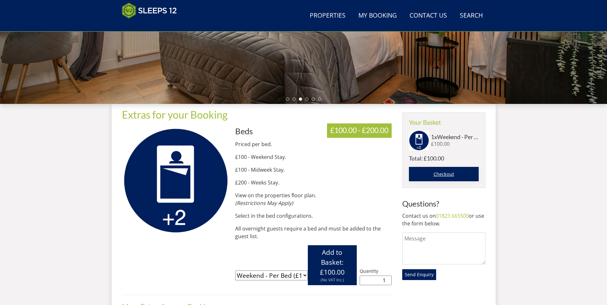
click at [449, 179] on link "Checkout" at bounding box center [444, 174] width 70 height 15
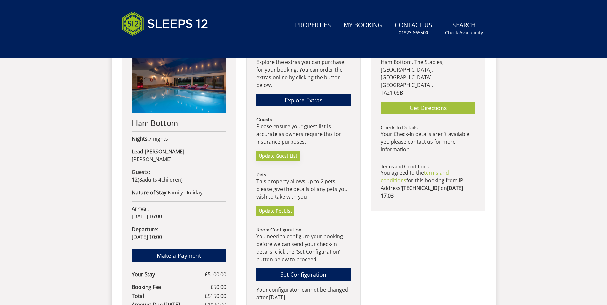
click at [273, 160] on link "Update Guest List" at bounding box center [278, 156] width 44 height 11
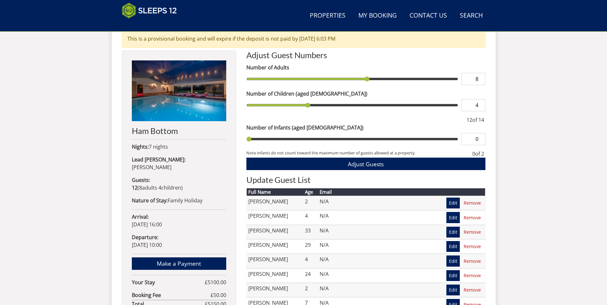
scroll to position [255, 0]
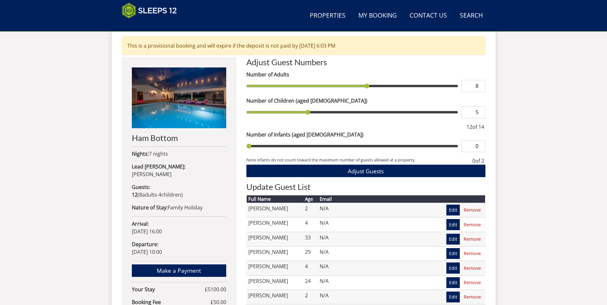
type input "5"
click at [480, 109] on input "5" at bounding box center [473, 112] width 24 height 12
type input "5"
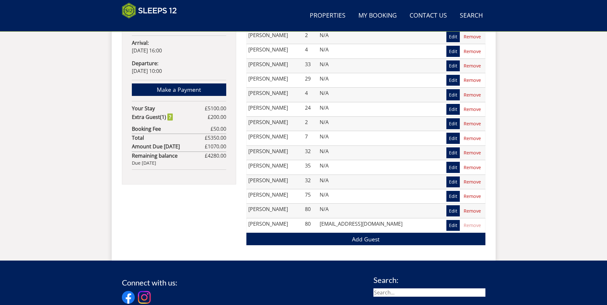
scroll to position [447, 0]
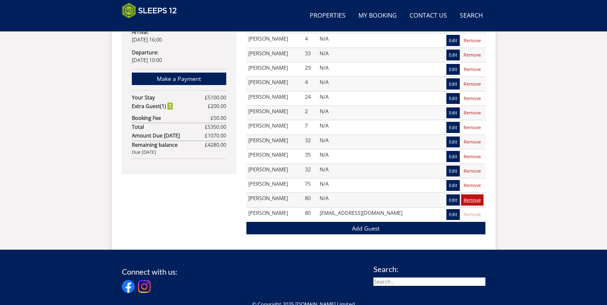
click at [476, 198] on link "Remove" at bounding box center [472, 200] width 22 height 11
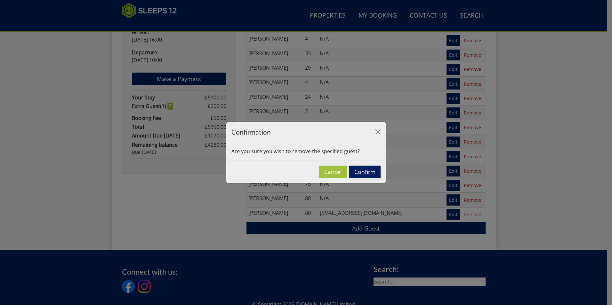
click at [363, 170] on button "Confirm" at bounding box center [364, 172] width 31 height 12
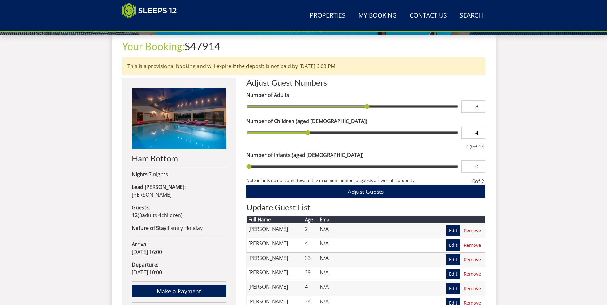
scroll to position [234, 0]
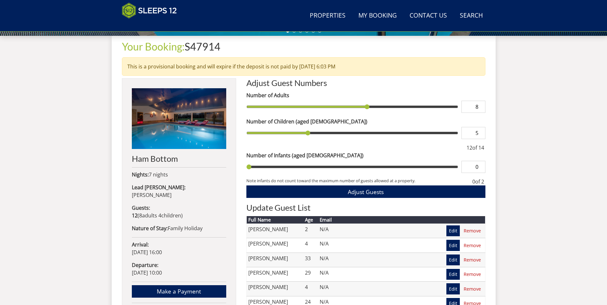
type input "5"
click at [481, 131] on input "5" at bounding box center [473, 133] width 24 height 12
type input "5"
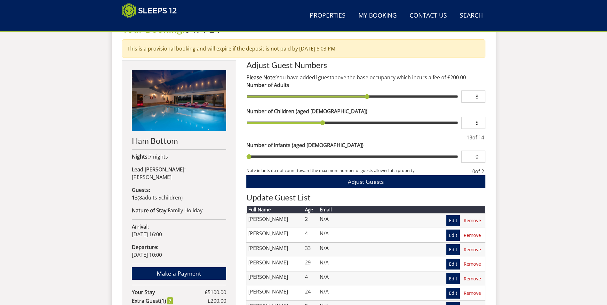
scroll to position [266, 0]
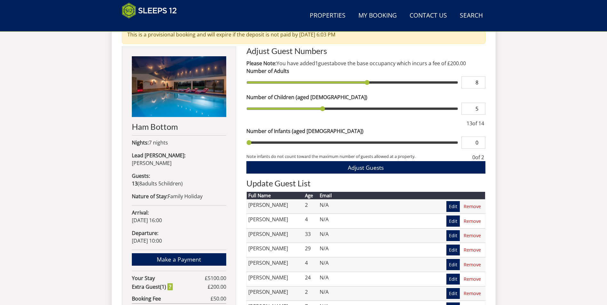
click at [510, 179] on div "Search Menu Properties My Booking Contact Us 01823 665500 Search Check Availabi…" at bounding box center [303, 82] width 607 height 668
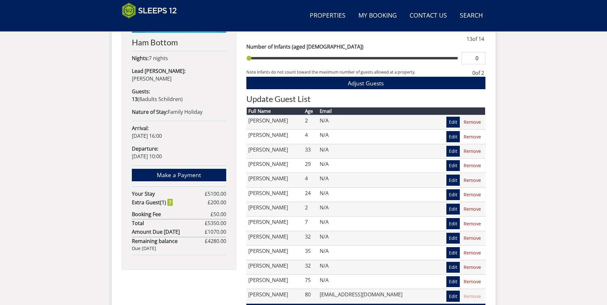
scroll to position [362, 0]
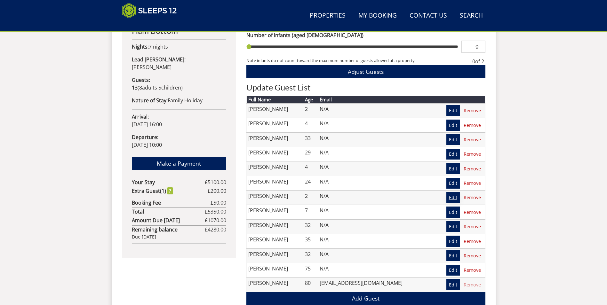
click at [458, 199] on link "Edit" at bounding box center [452, 197] width 13 height 11
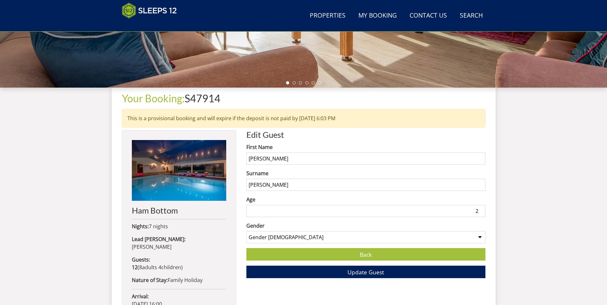
scroll to position [198, 0]
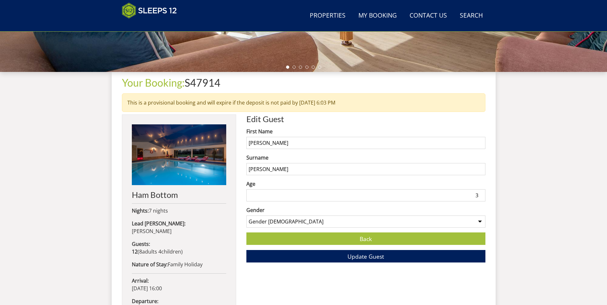
type input "3"
click at [482, 194] on input "3" at bounding box center [365, 195] width 239 height 12
click at [382, 254] on span "Update Guest" at bounding box center [365, 257] width 36 height 8
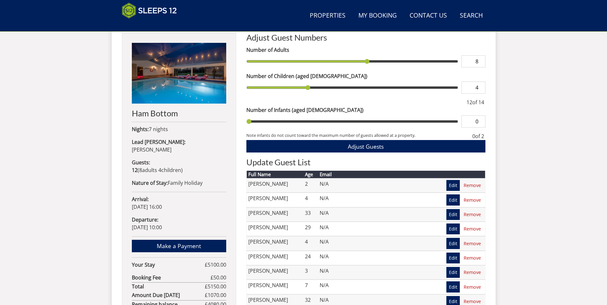
scroll to position [264, 0]
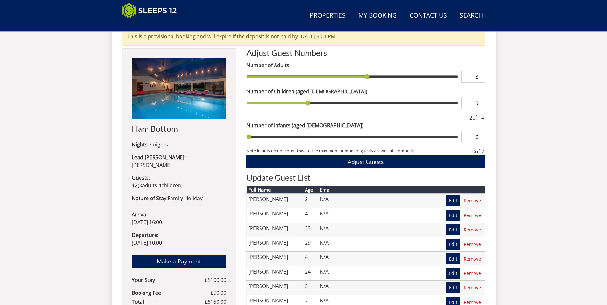
type input "5"
click at [479, 102] on input "5" at bounding box center [473, 103] width 24 height 12
type input "5"
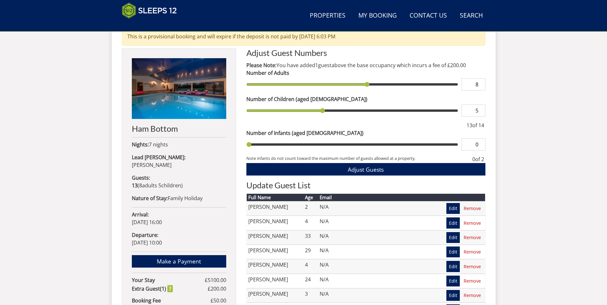
click at [508, 163] on div "Search Menu Properties My Booking Contact Us 01823 665500 Search Check Availabi…" at bounding box center [303, 84] width 607 height 668
click at [352, 171] on span "Adjust Guests" at bounding box center [366, 170] width 36 height 8
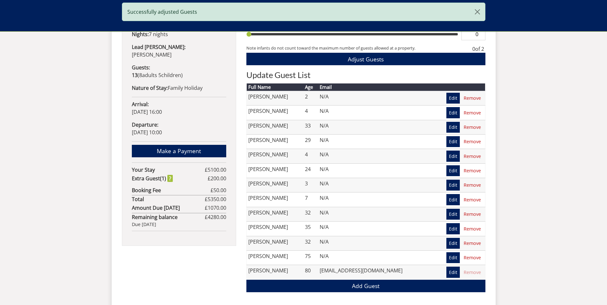
scroll to position [394, 0]
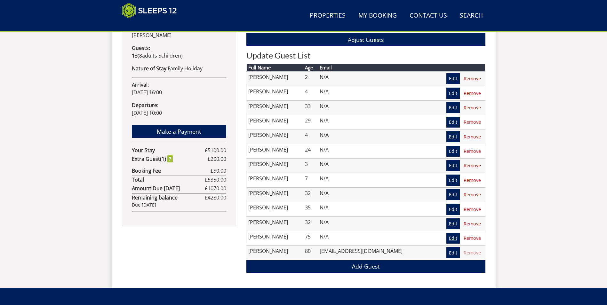
click at [451, 239] on link "Edit" at bounding box center [452, 238] width 13 height 11
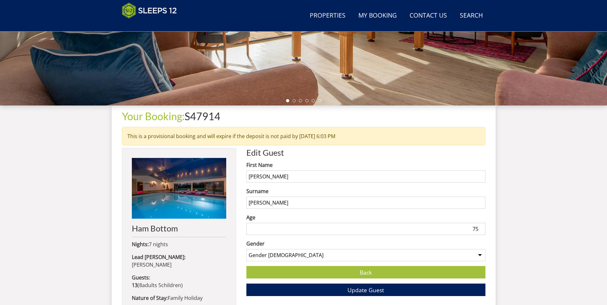
scroll to position [198, 0]
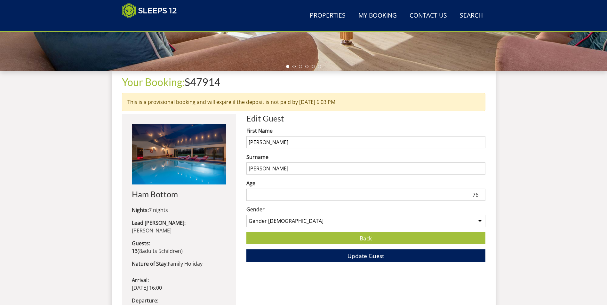
click at [481, 193] on input "76" at bounding box center [365, 195] width 239 height 12
type input "77"
click at [481, 193] on input "77" at bounding box center [365, 195] width 239 height 12
click at [359, 256] on span "Update Guest" at bounding box center [365, 256] width 36 height 8
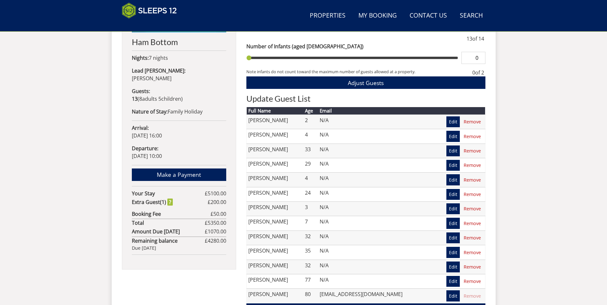
scroll to position [360, 0]
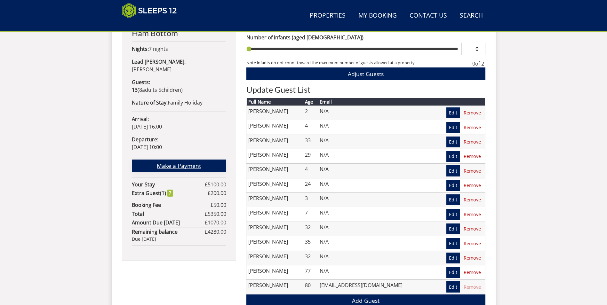
click at [195, 160] on link "Make a Payment" at bounding box center [179, 166] width 94 height 12
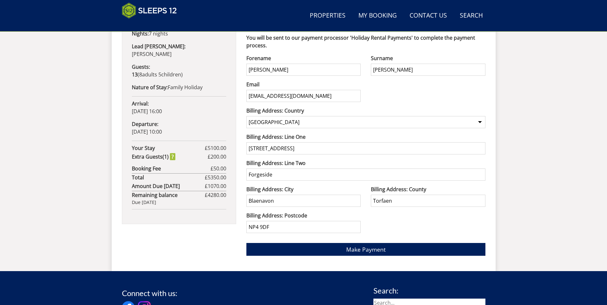
scroll to position [389, 0]
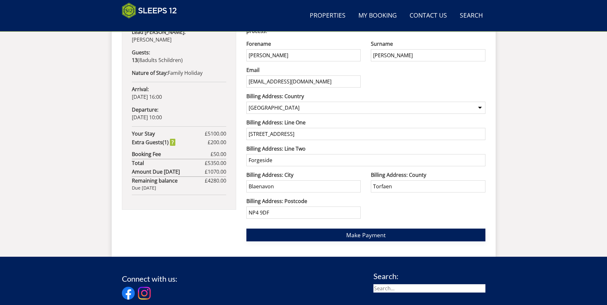
click at [389, 235] on button "Make Payment" at bounding box center [365, 235] width 239 height 12
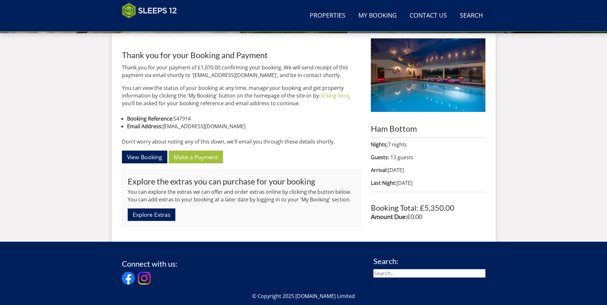
scroll to position [230, 0]
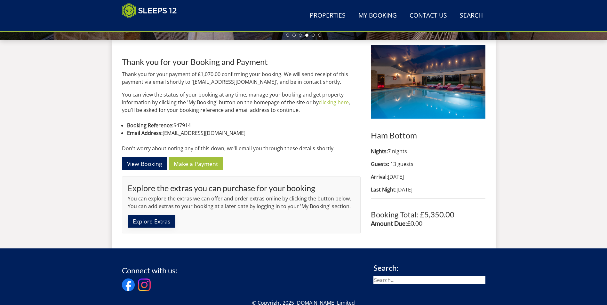
click at [162, 222] on link "Explore Extras" at bounding box center [152, 221] width 48 height 12
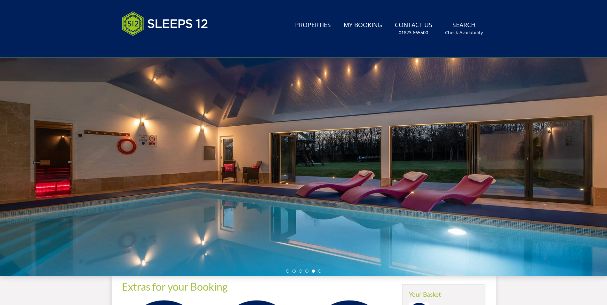
scroll to position [38, 0]
